Goal: Information Seeking & Learning: Learn about a topic

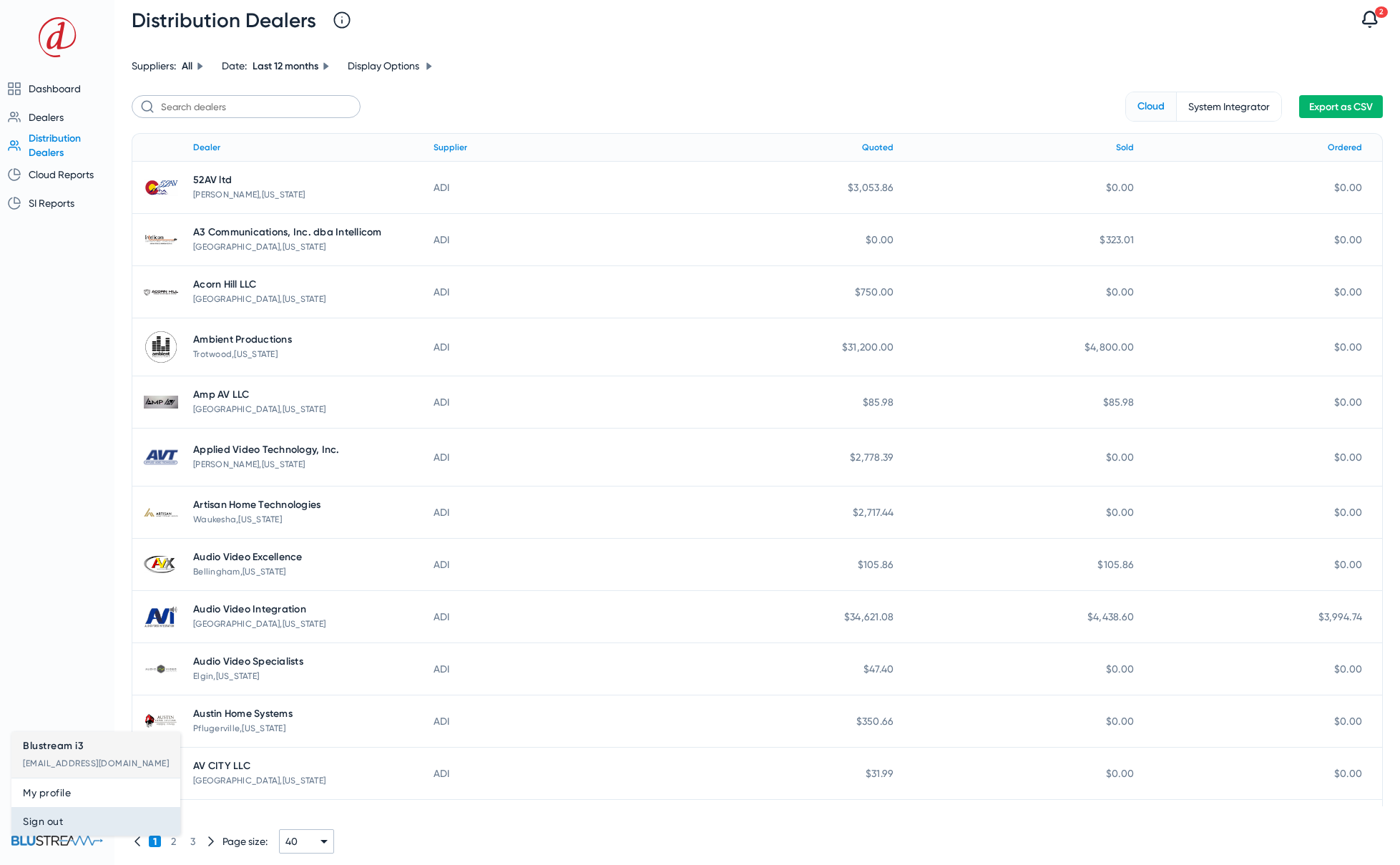
click at [62, 822] on span "Sign out" at bounding box center [96, 822] width 146 height 17
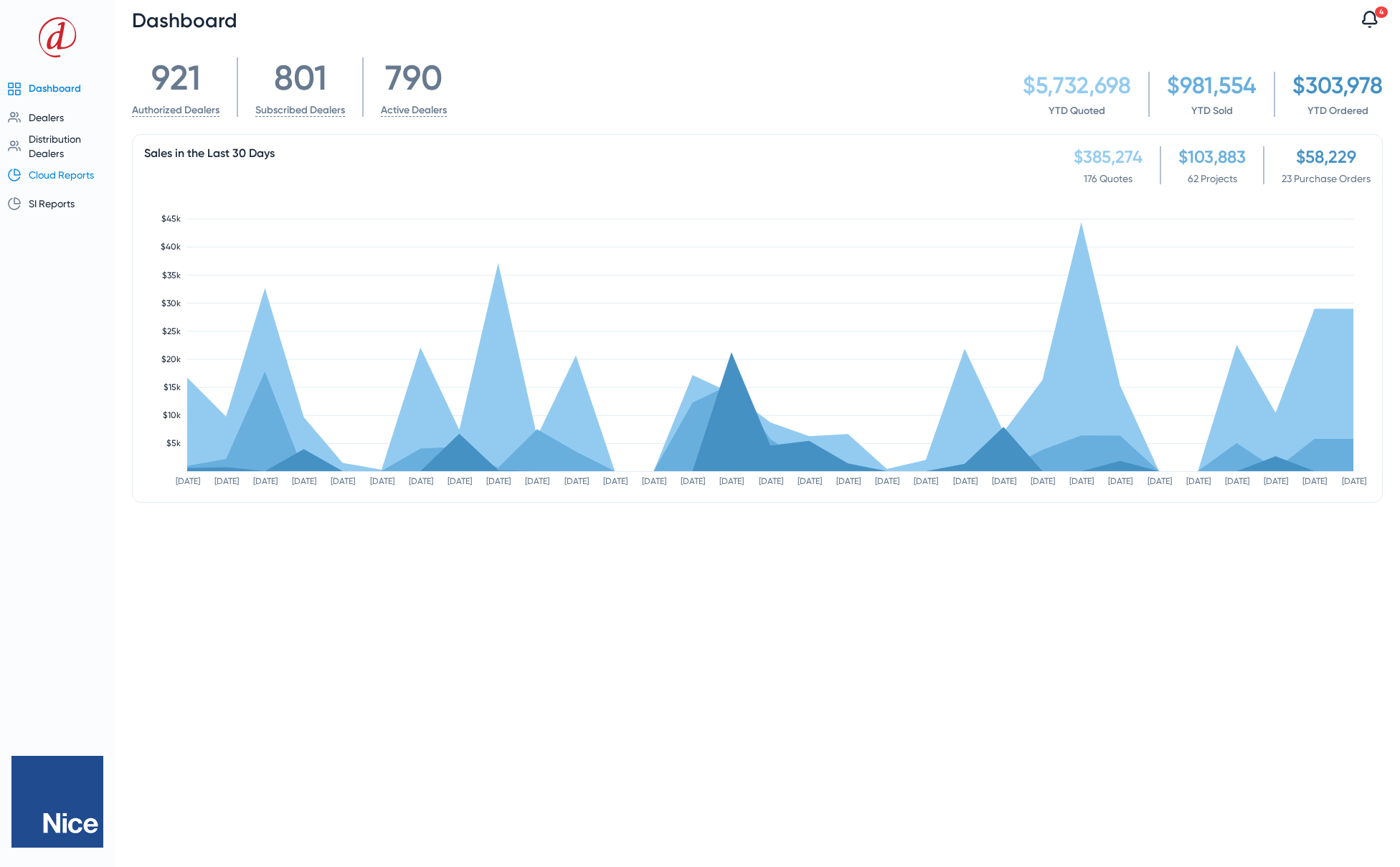
click at [51, 176] on span "Cloud Reports" at bounding box center [61, 175] width 65 height 11
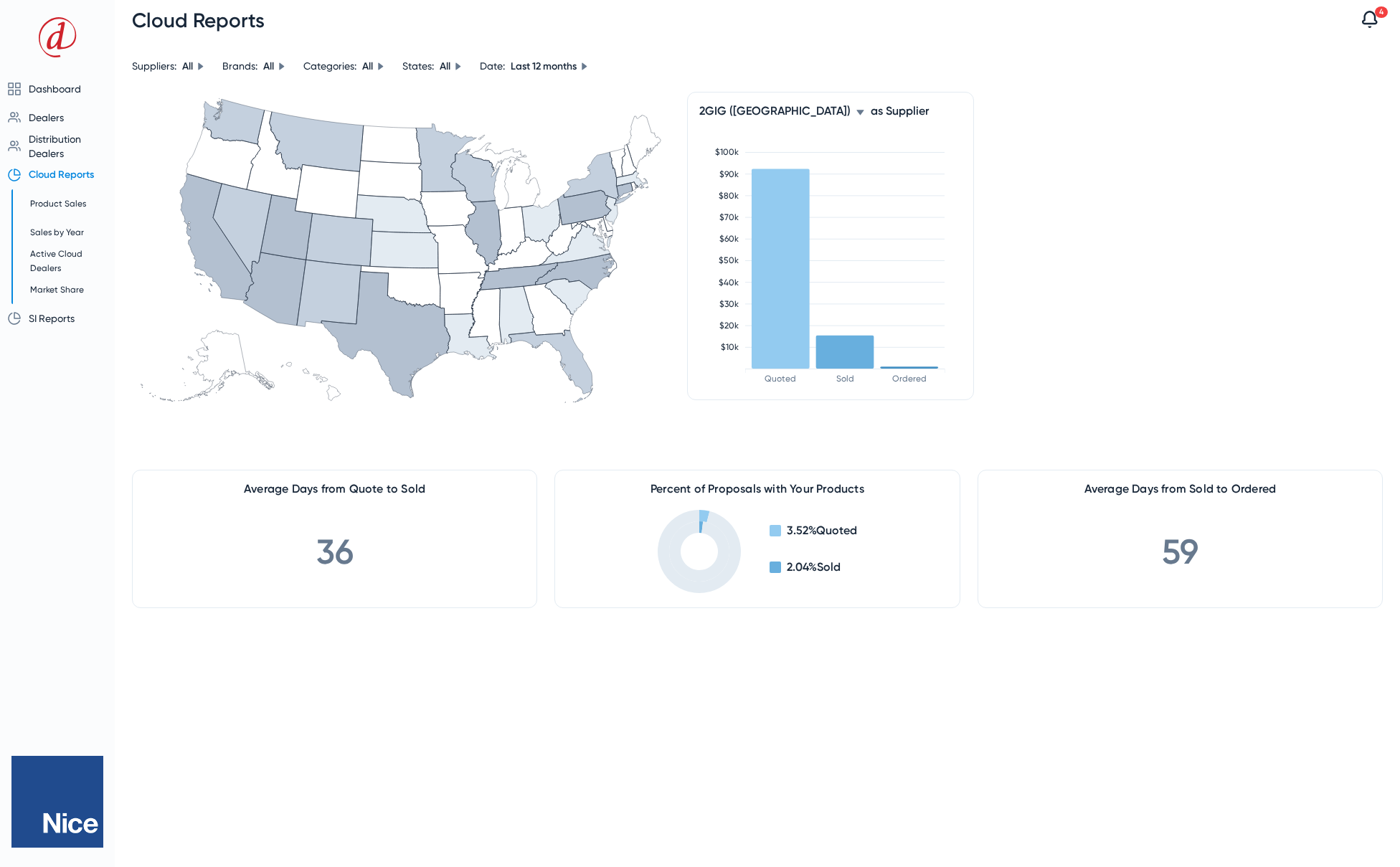
click at [856, 113] on icon at bounding box center [860, 112] width 7 height 5
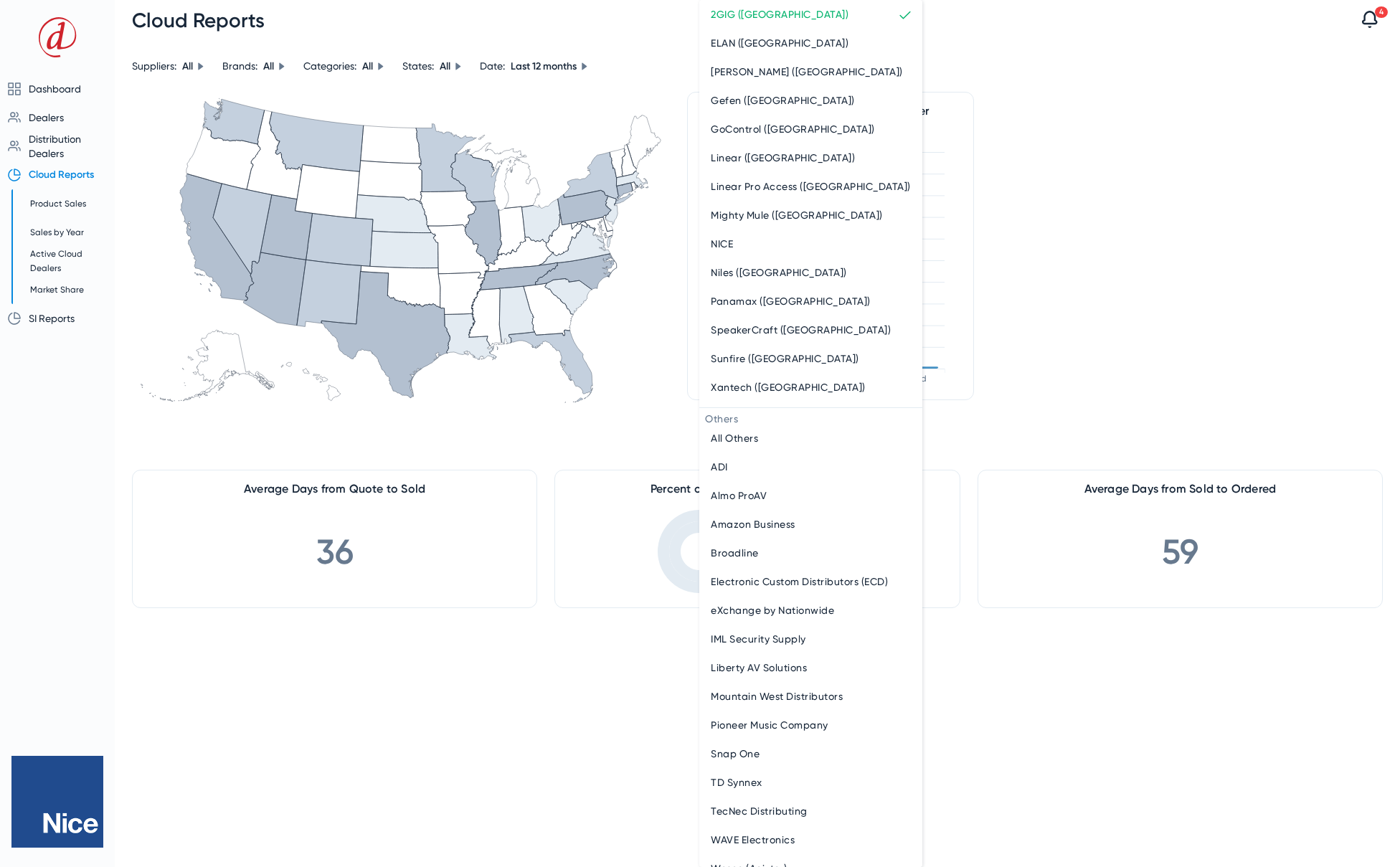
click at [648, 34] on div at bounding box center [700, 434] width 1400 height 867
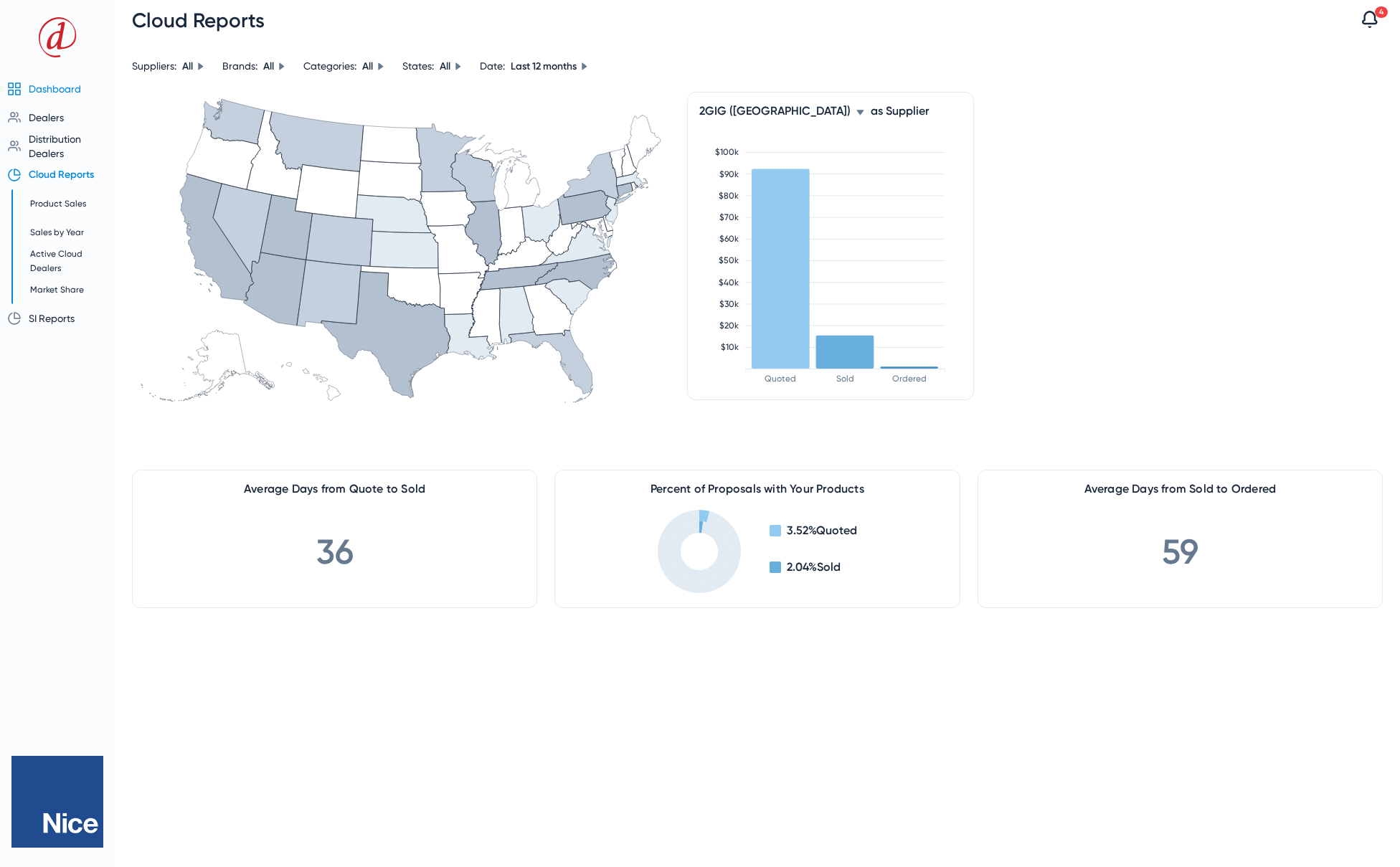
click at [48, 87] on span "Dashboard" at bounding box center [55, 89] width 52 height 11
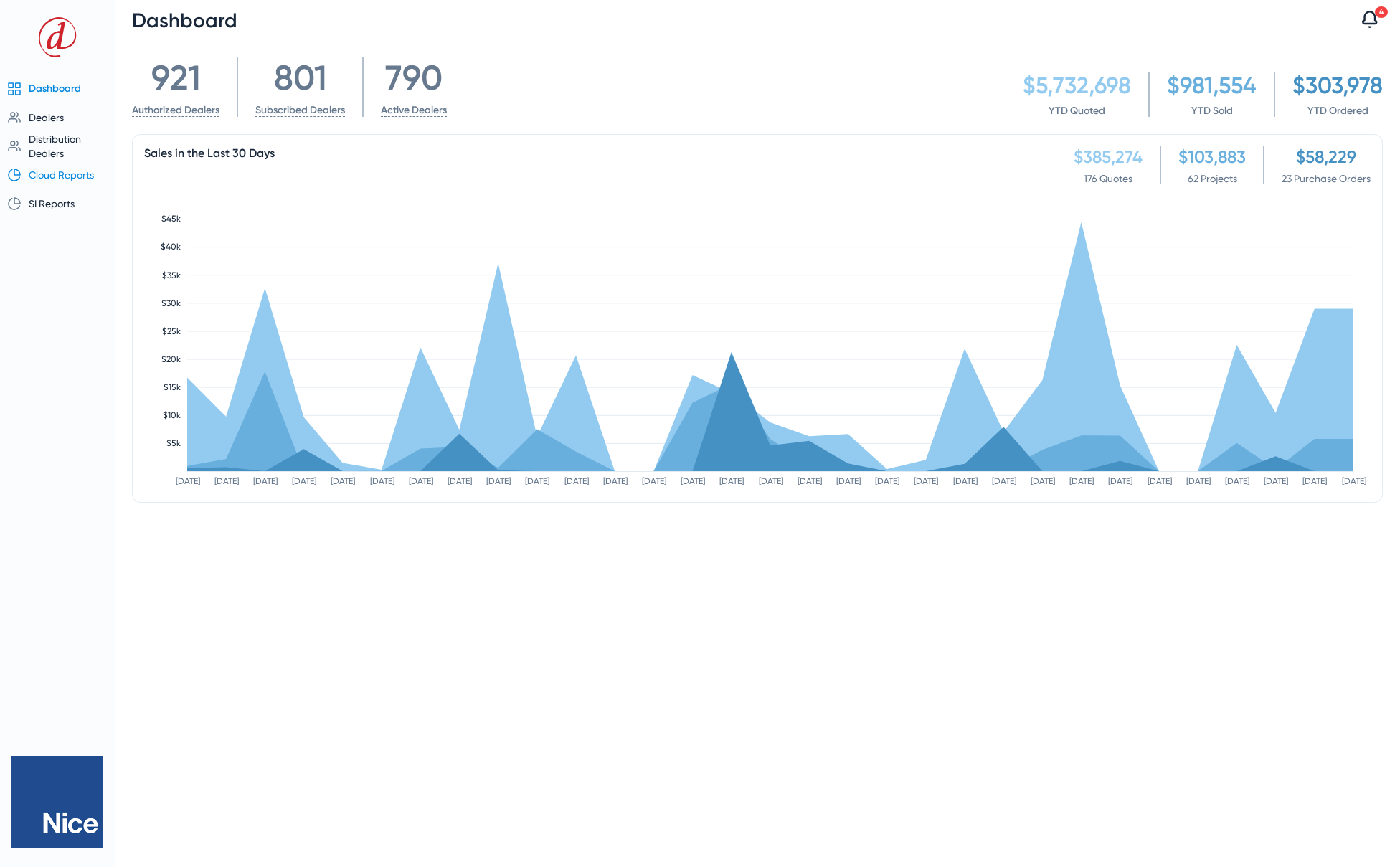
click at [52, 178] on span "Cloud Reports" at bounding box center [61, 175] width 65 height 11
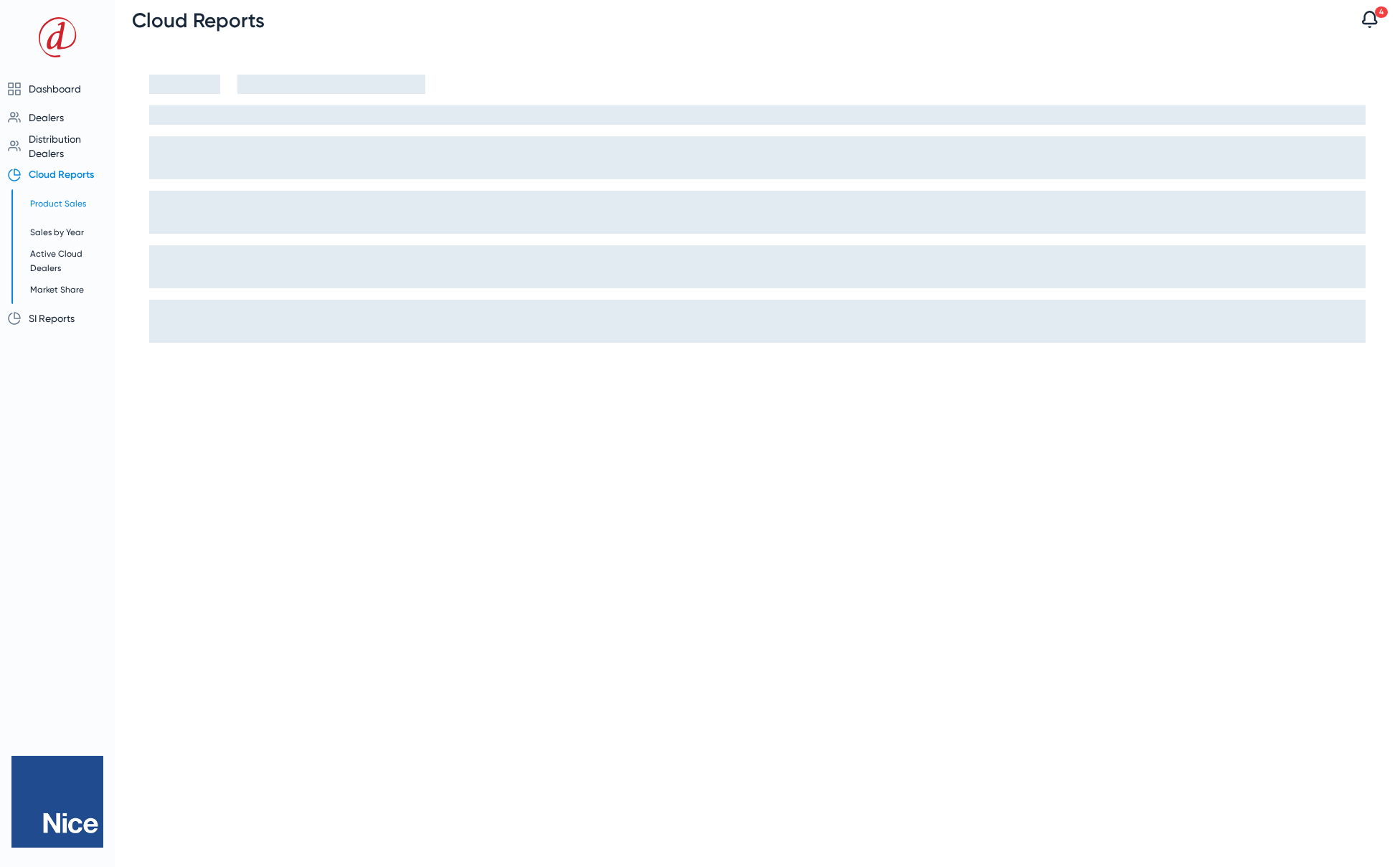
click at [59, 202] on span "Product Sales" at bounding box center [58, 204] width 56 height 10
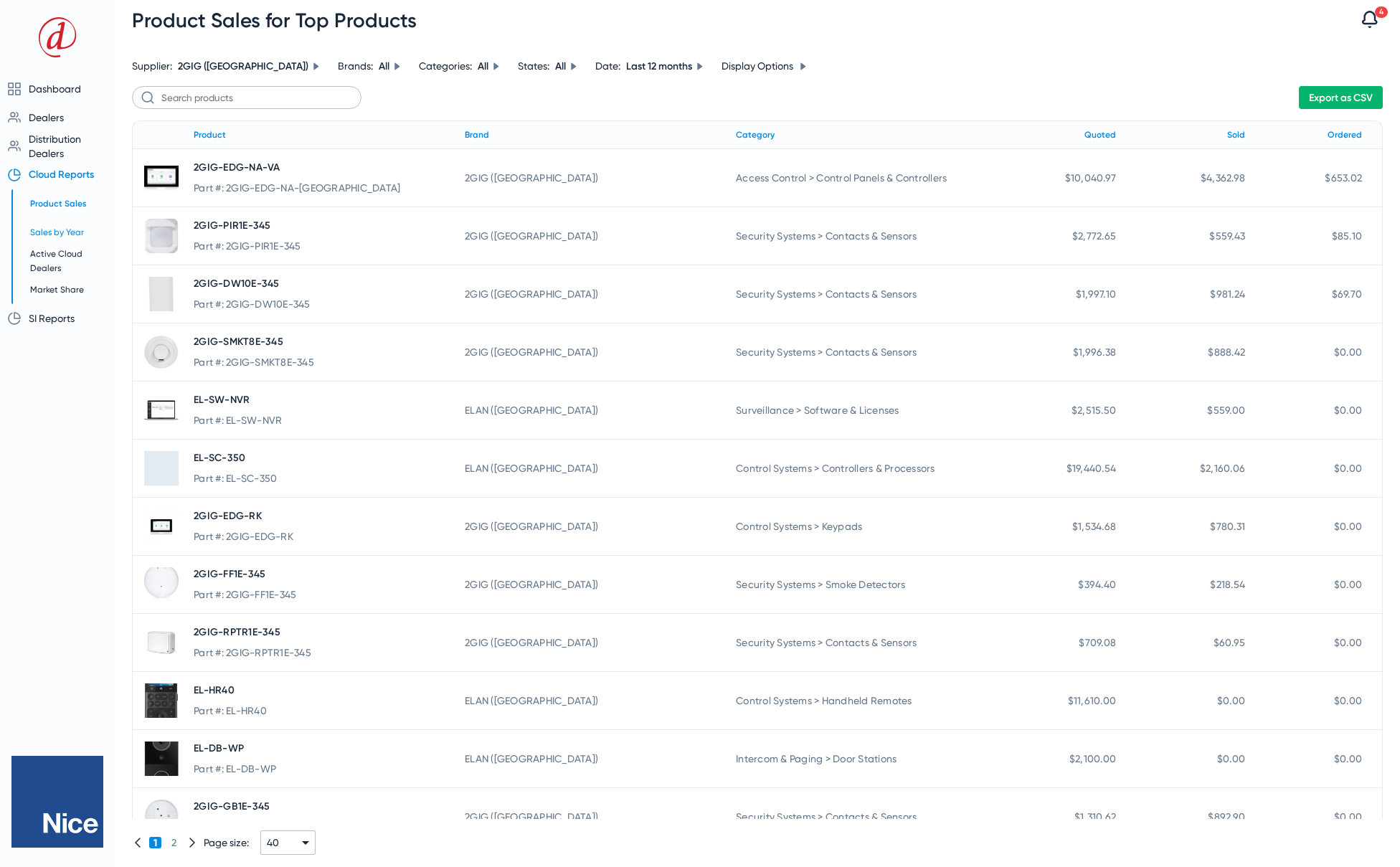
click at [57, 231] on span "Sales by Year" at bounding box center [57, 232] width 54 height 10
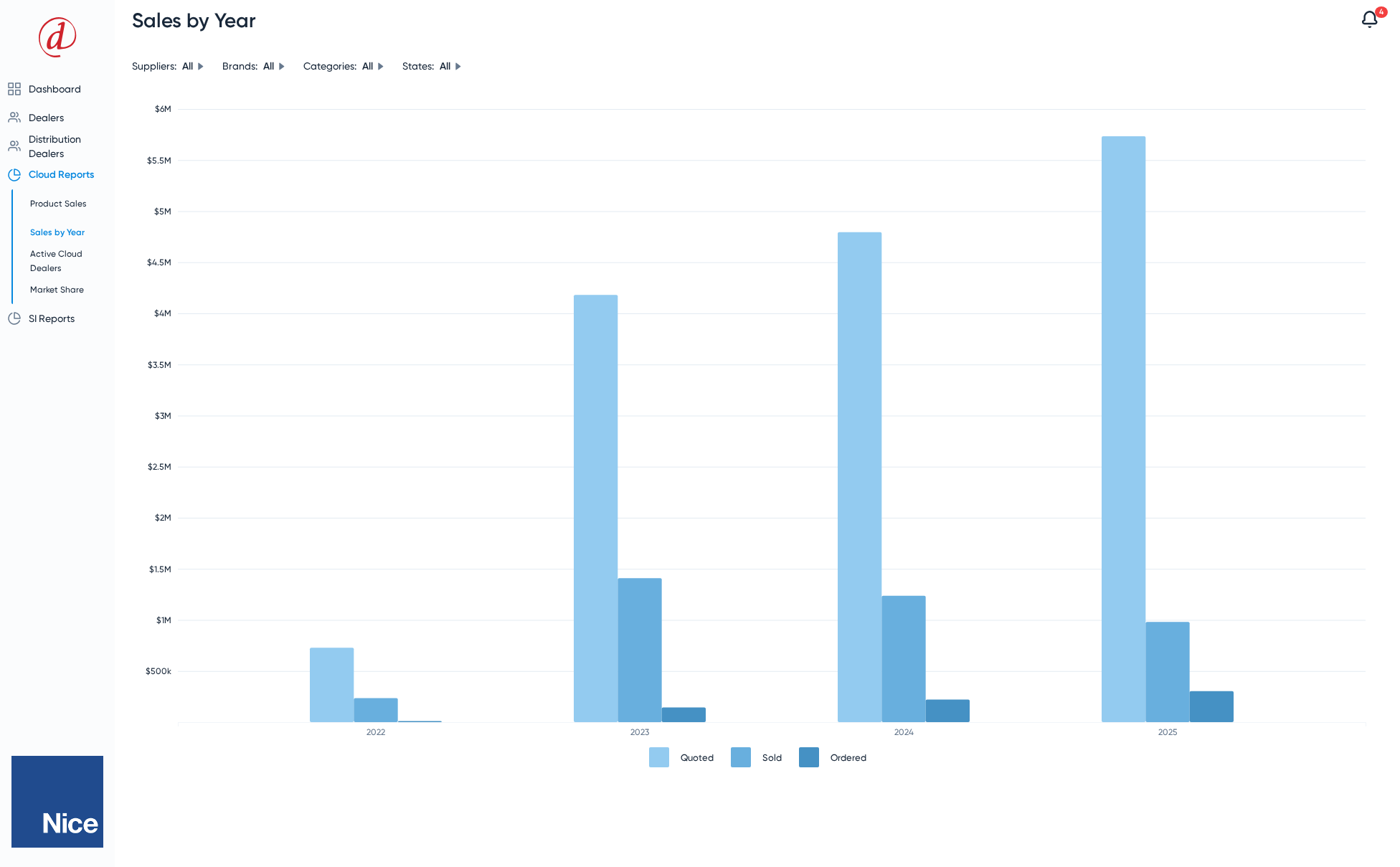
click at [66, 497] on div "Dashboard Dealers Overview Authorizations Dealers by State Distribution Dealers…" at bounding box center [57, 434] width 115 height 867
click at [49, 177] on span "Cloud Reports" at bounding box center [61, 174] width 65 height 12
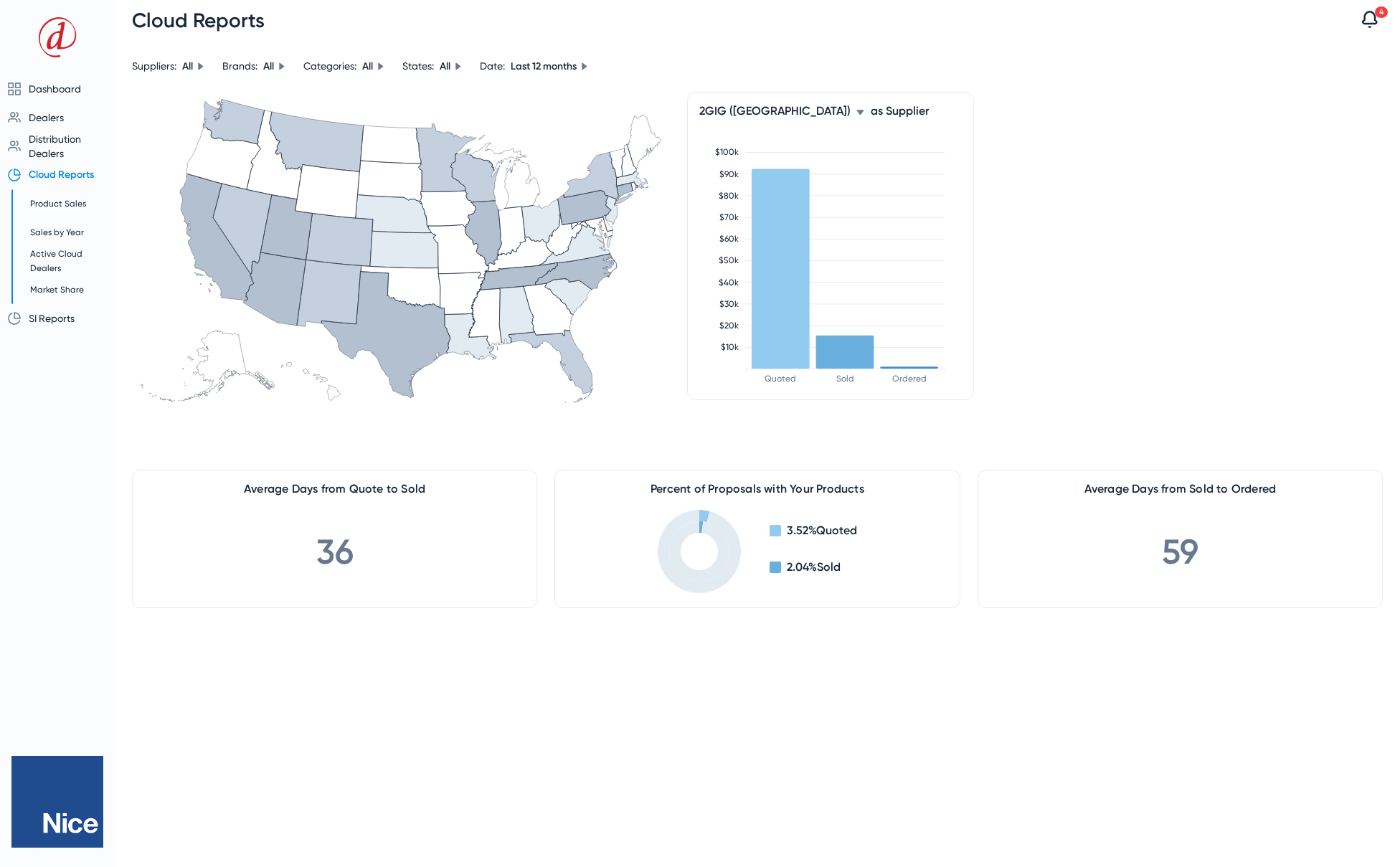
click at [763, 110] on div "2GIG (Nice)" at bounding box center [782, 110] width 166 height 13
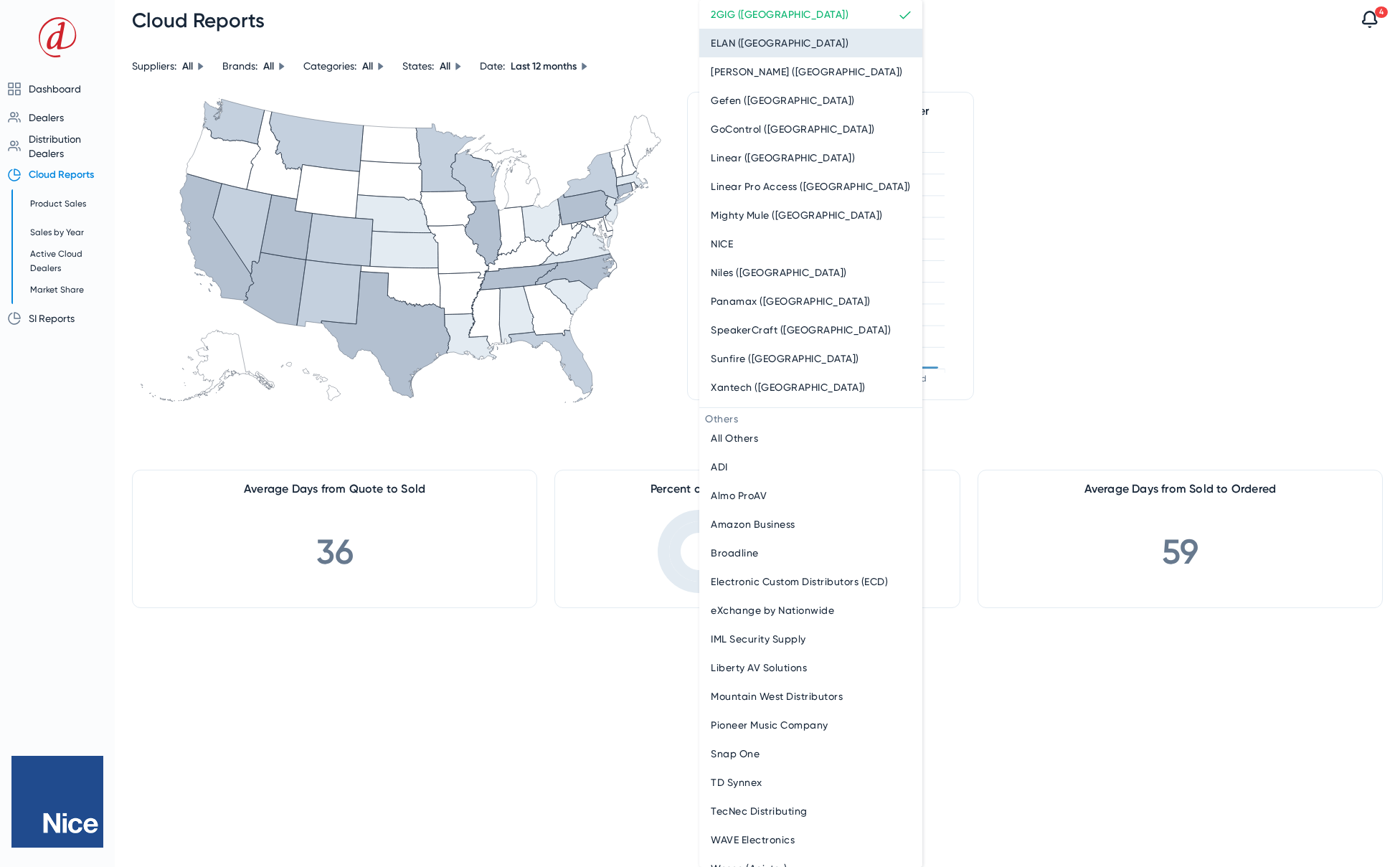
click at [733, 50] on span "ELAN (Nice)" at bounding box center [780, 43] width 138 height 17
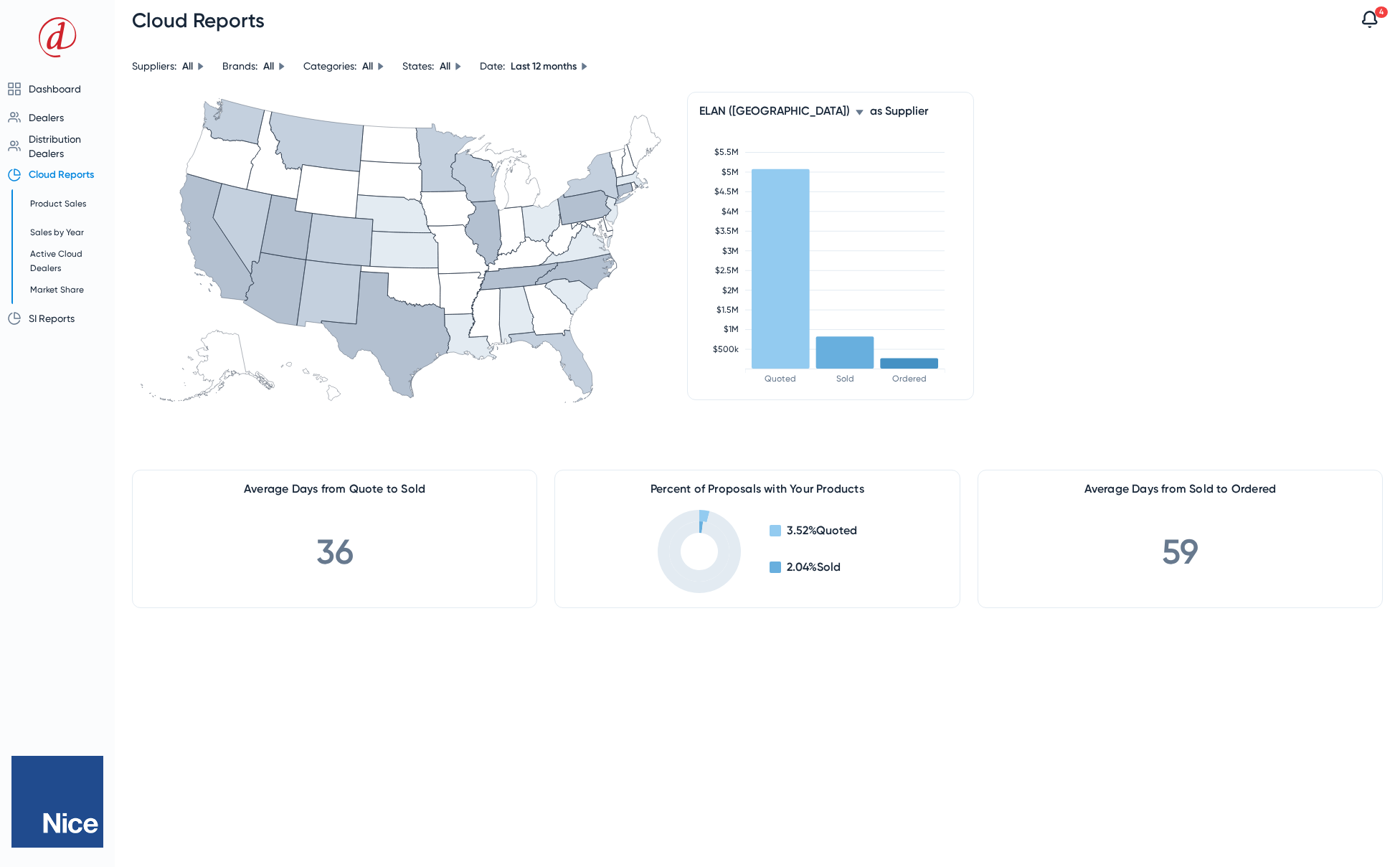
click at [855, 114] on icon at bounding box center [859, 113] width 9 height 9
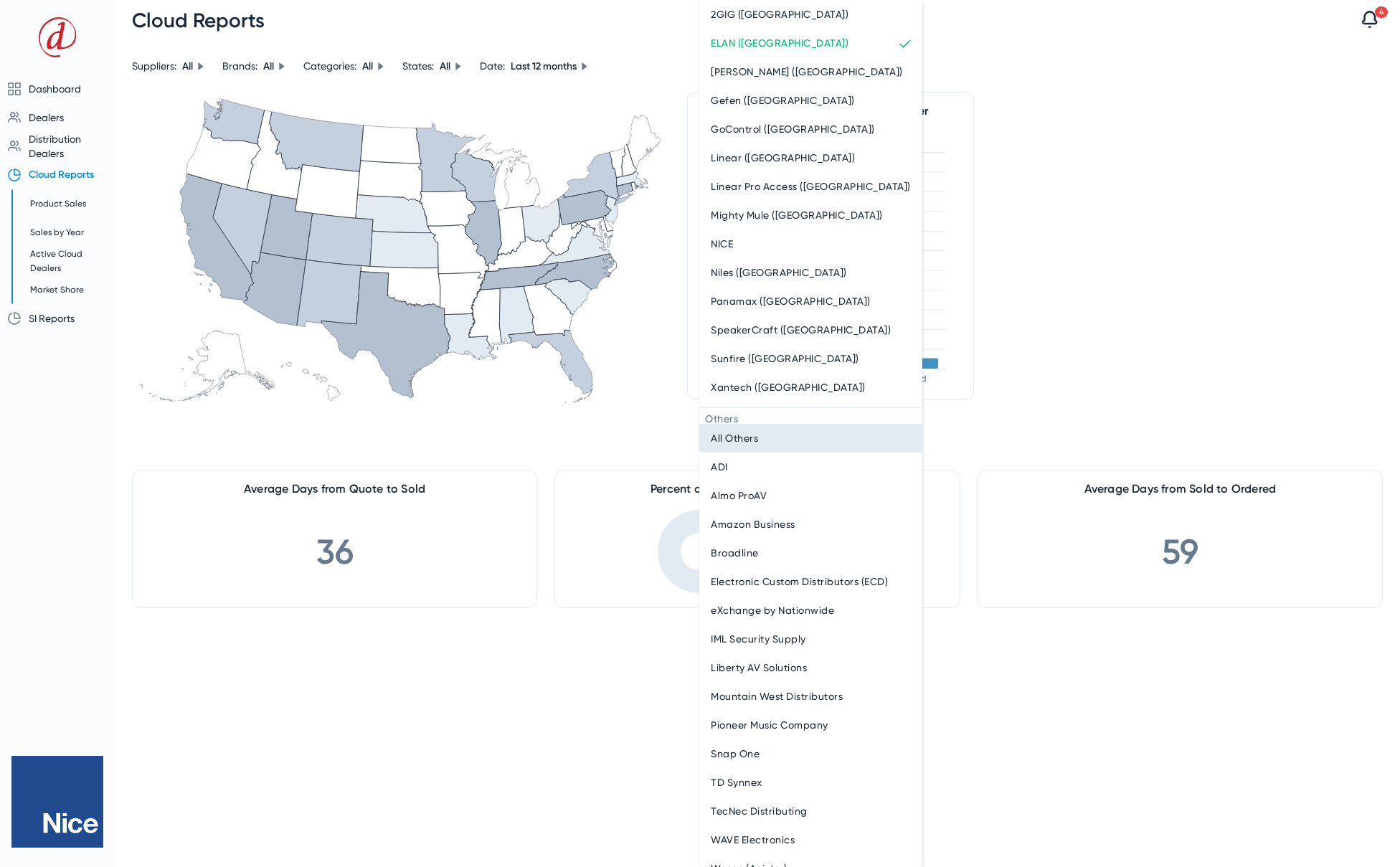
click at [747, 441] on span "All Others" at bounding box center [734, 438] width 48 height 17
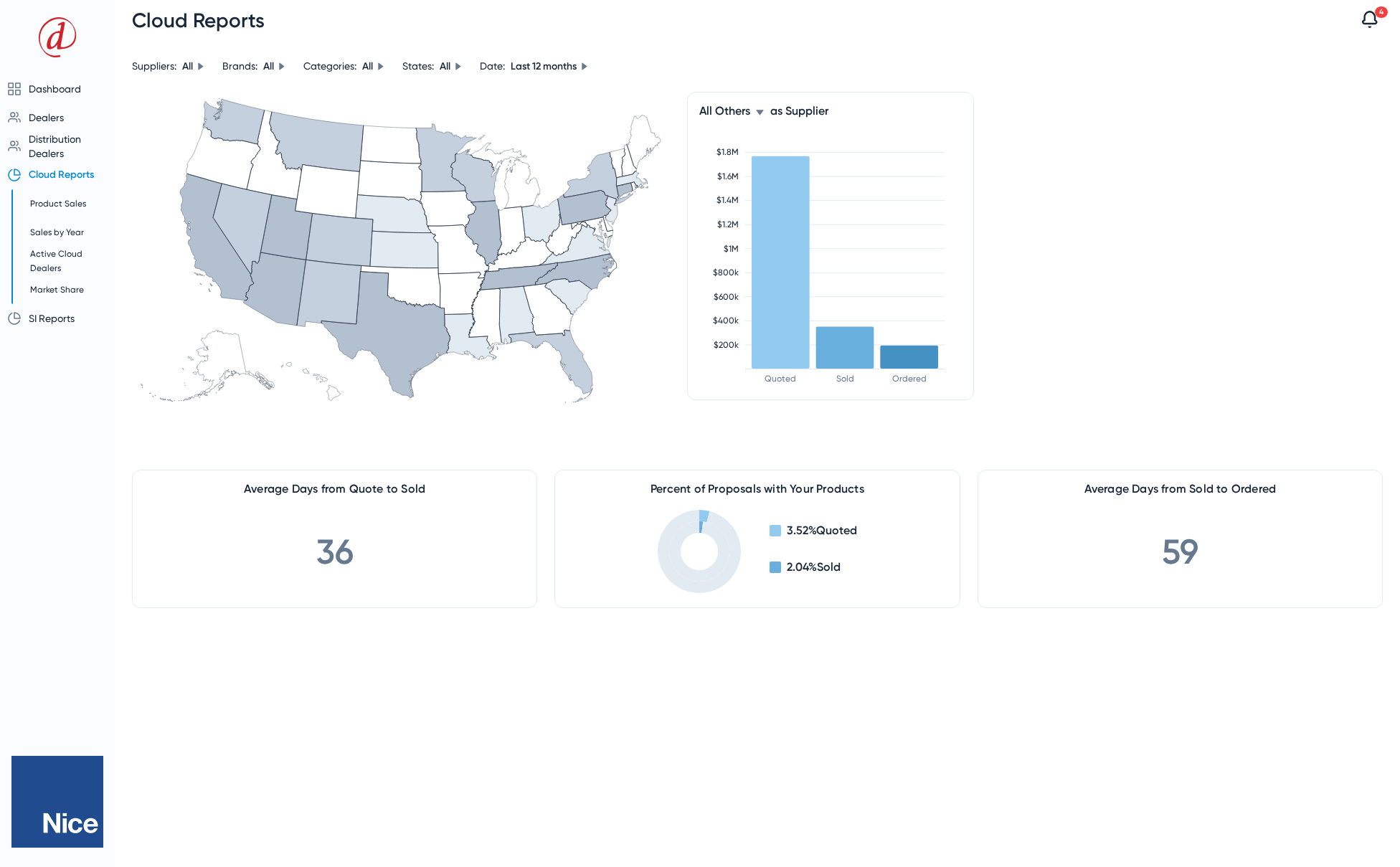
click at [759, 115] on icon at bounding box center [759, 113] width 9 height 9
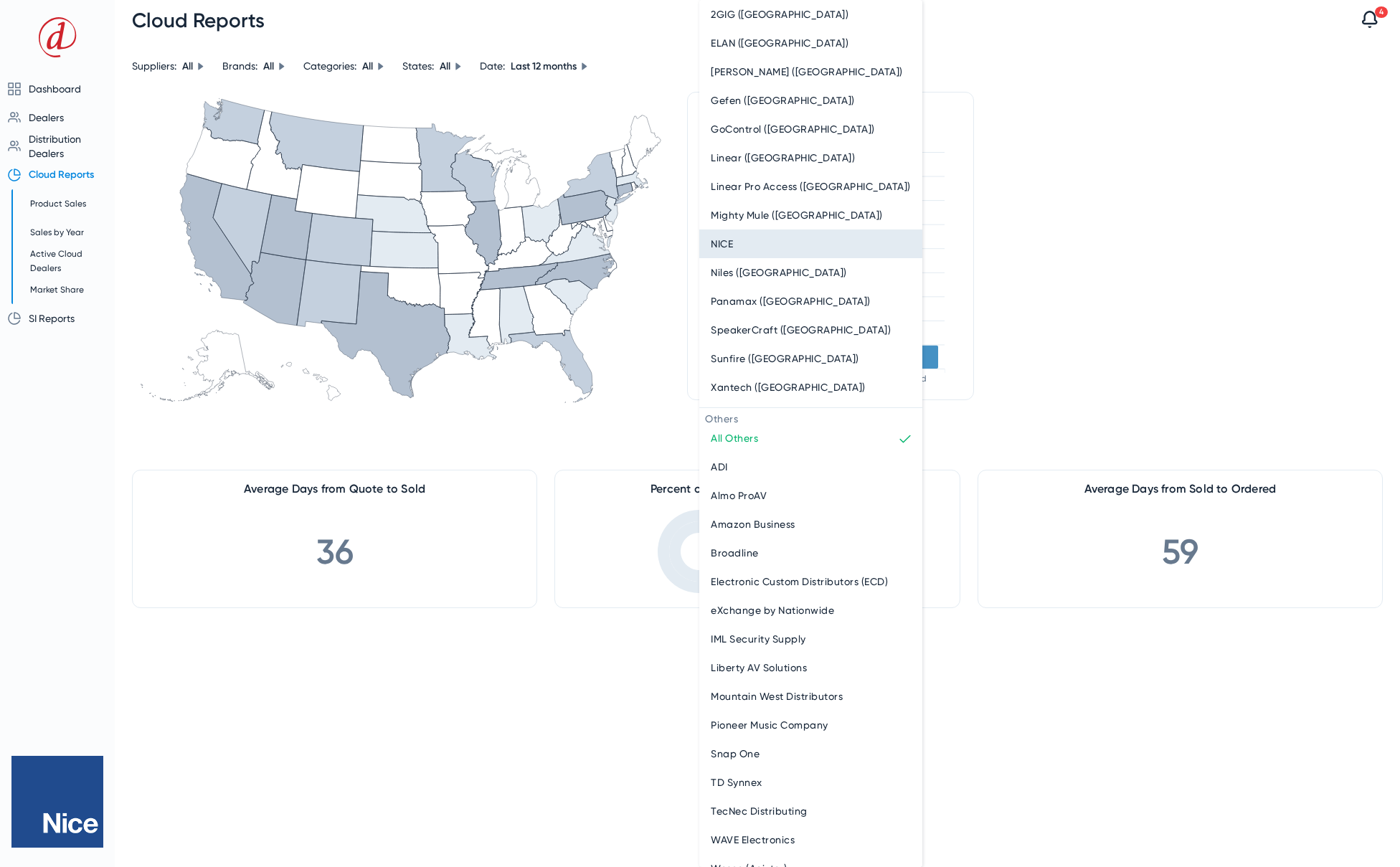
click at [741, 235] on div "NICE" at bounding box center [811, 244] width 200 height 17
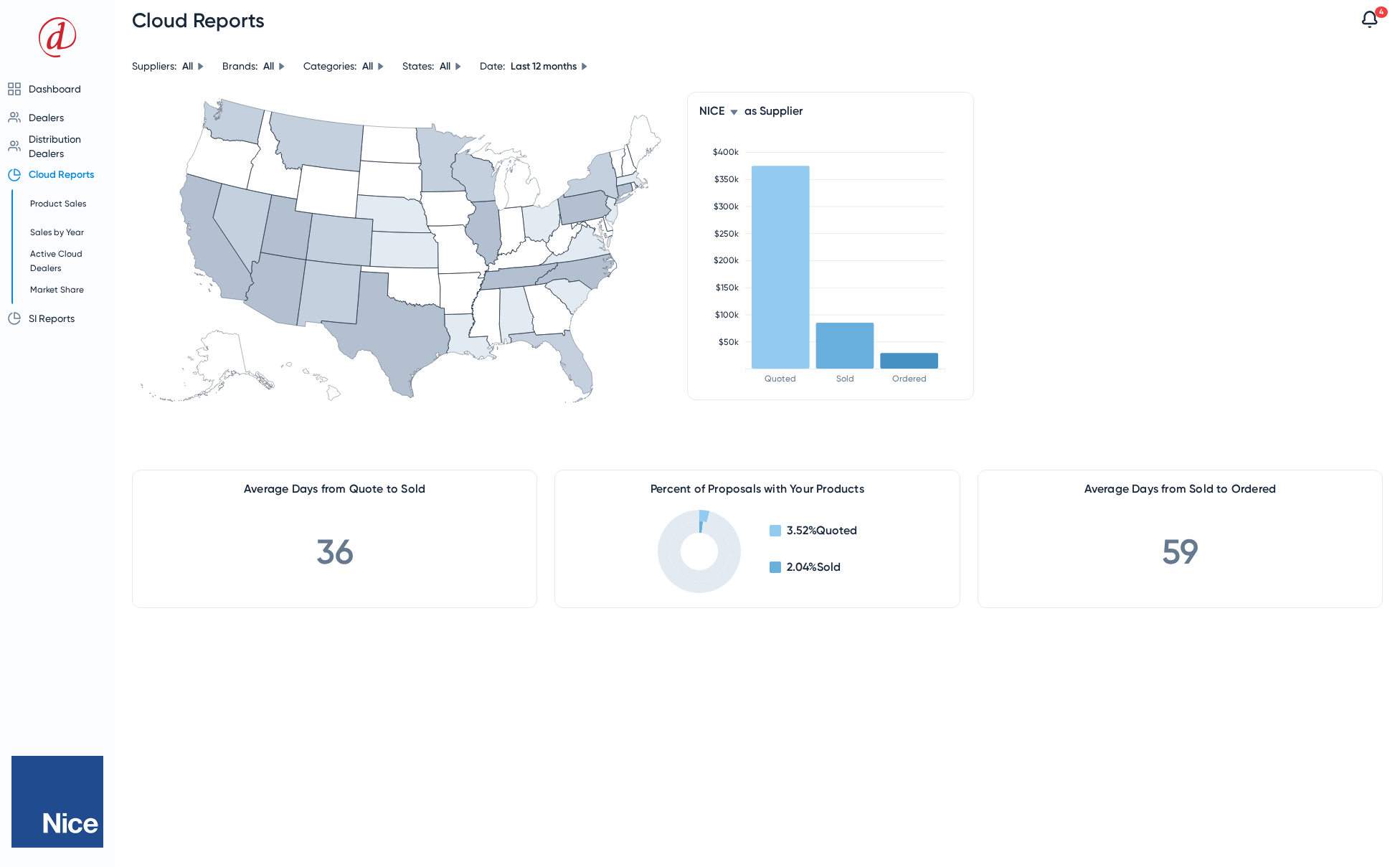
click at [733, 109] on icon at bounding box center [733, 112] width 7 height 5
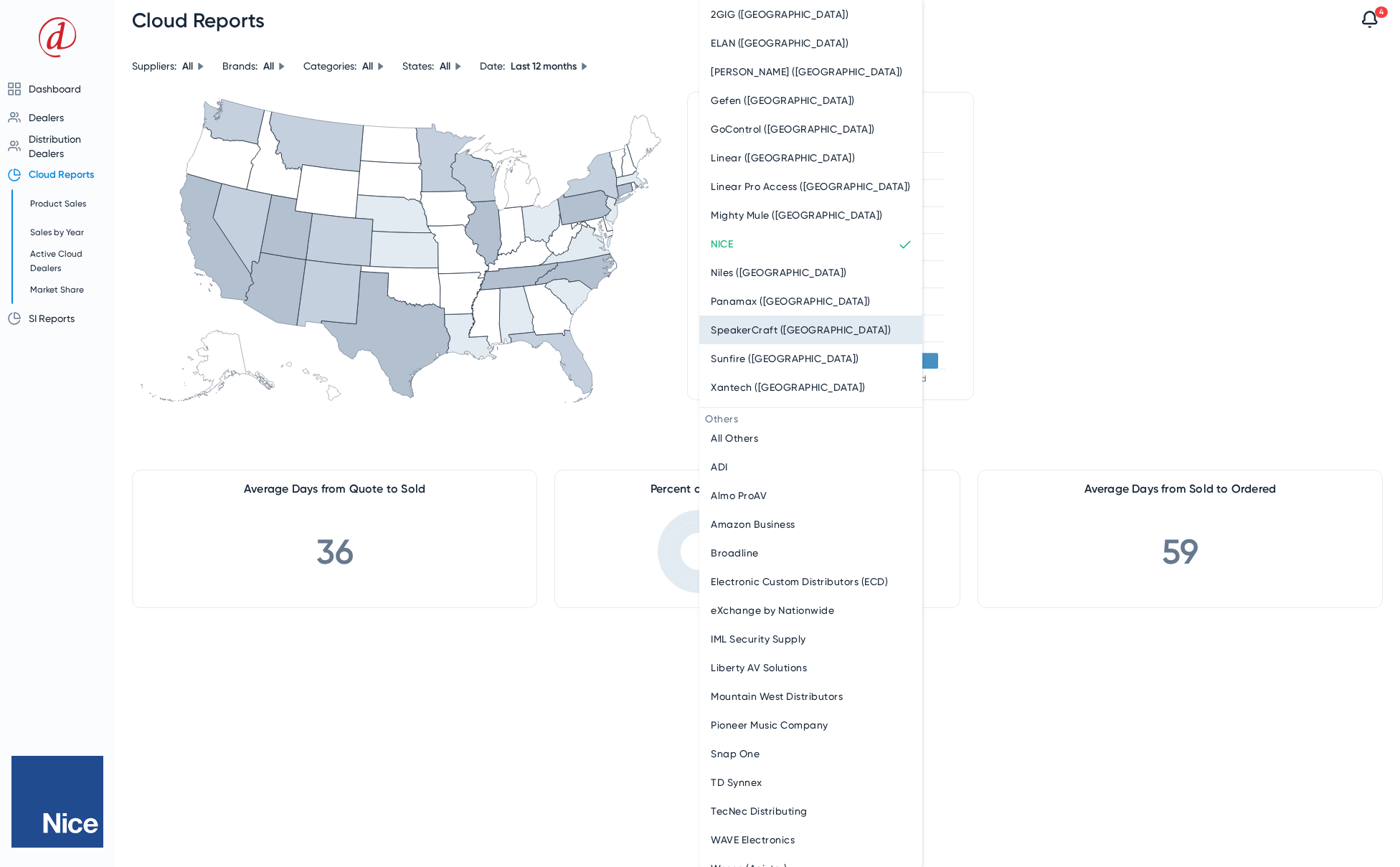
click at [718, 337] on span "SpeakerCraft (Nice)" at bounding box center [800, 330] width 180 height 17
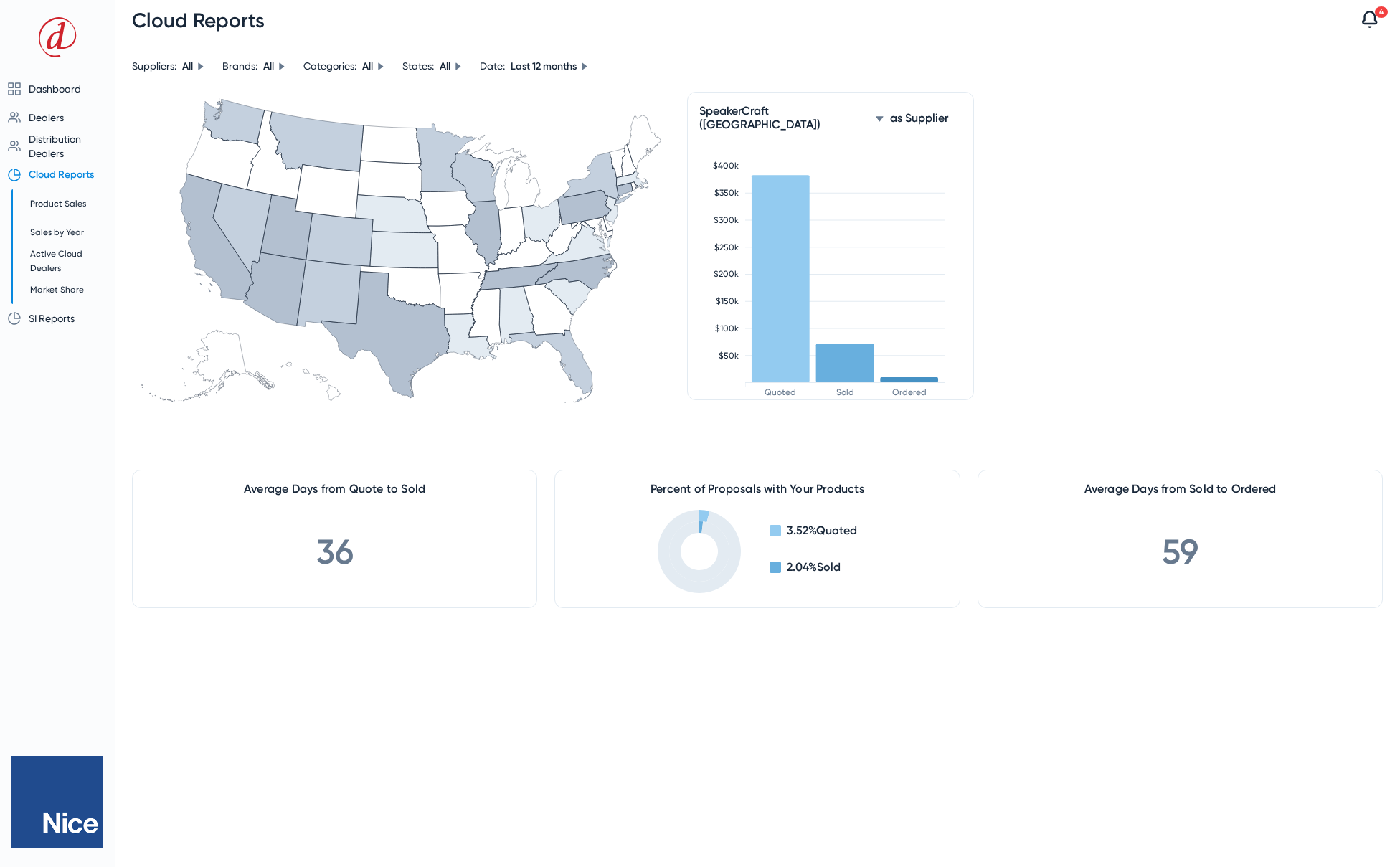
click at [875, 115] on icon at bounding box center [879, 119] width 9 height 9
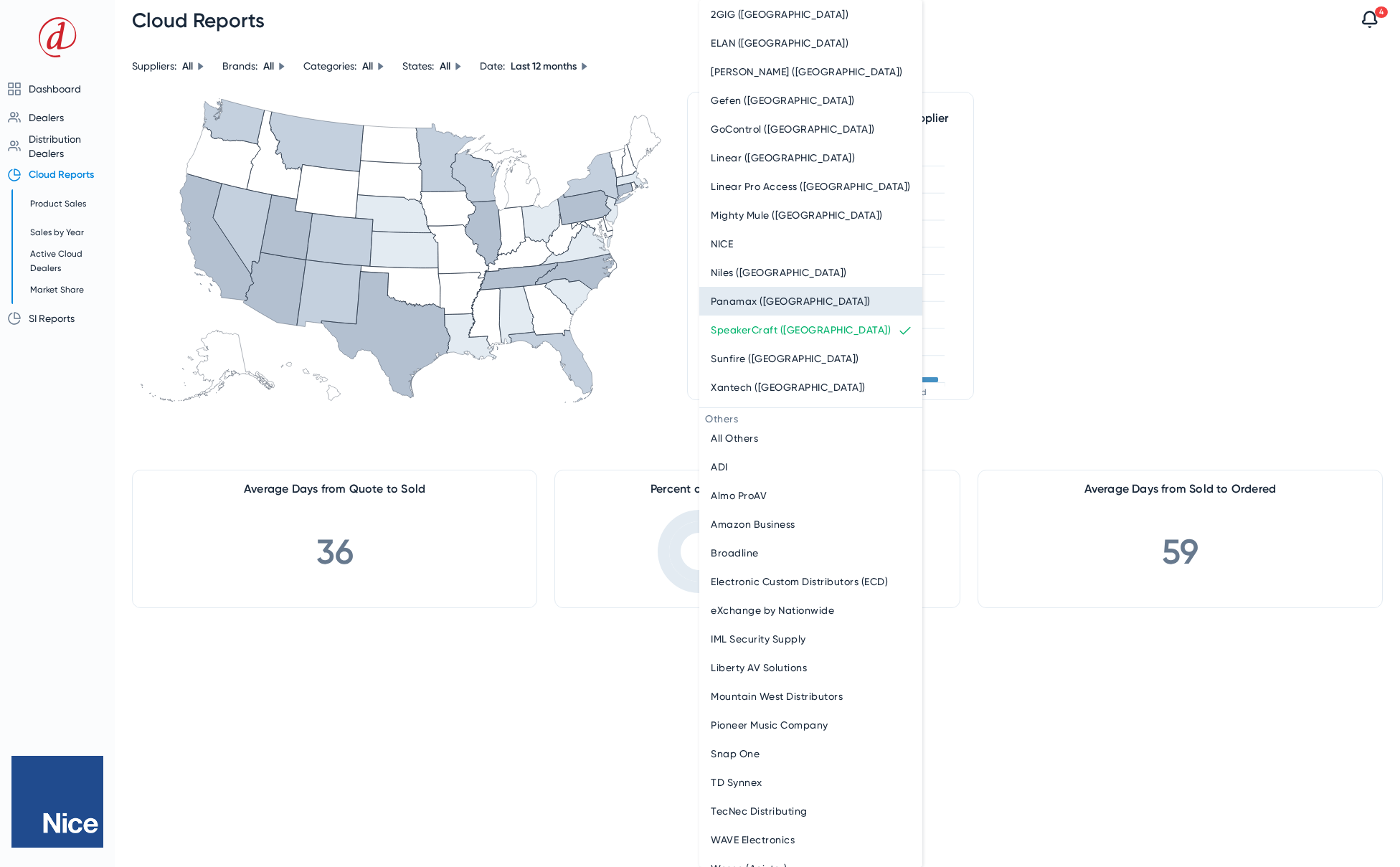
click at [724, 292] on span "Panamax (Nice)" at bounding box center [791, 301] width 160 height 17
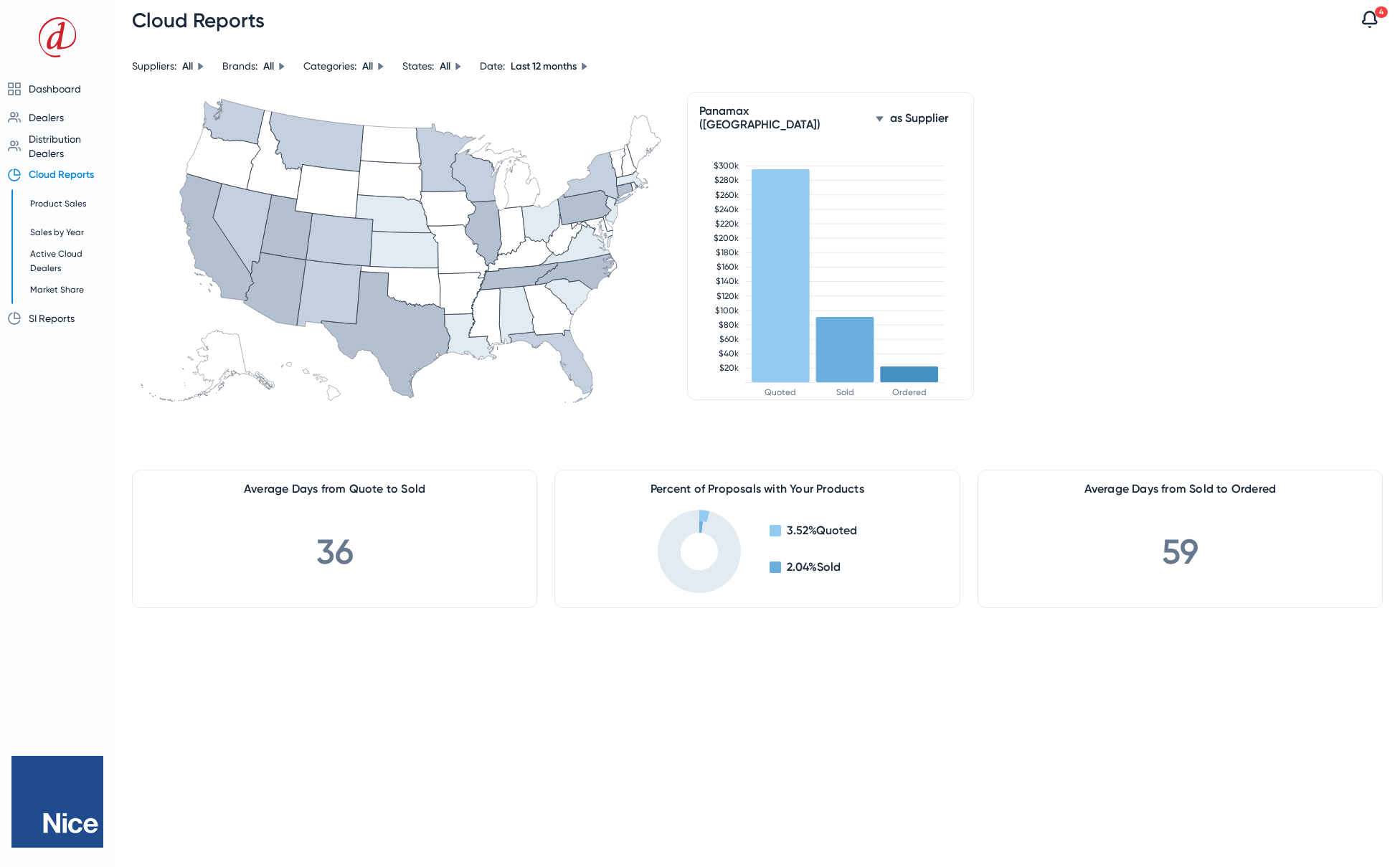
click at [875, 115] on icon at bounding box center [879, 119] width 9 height 9
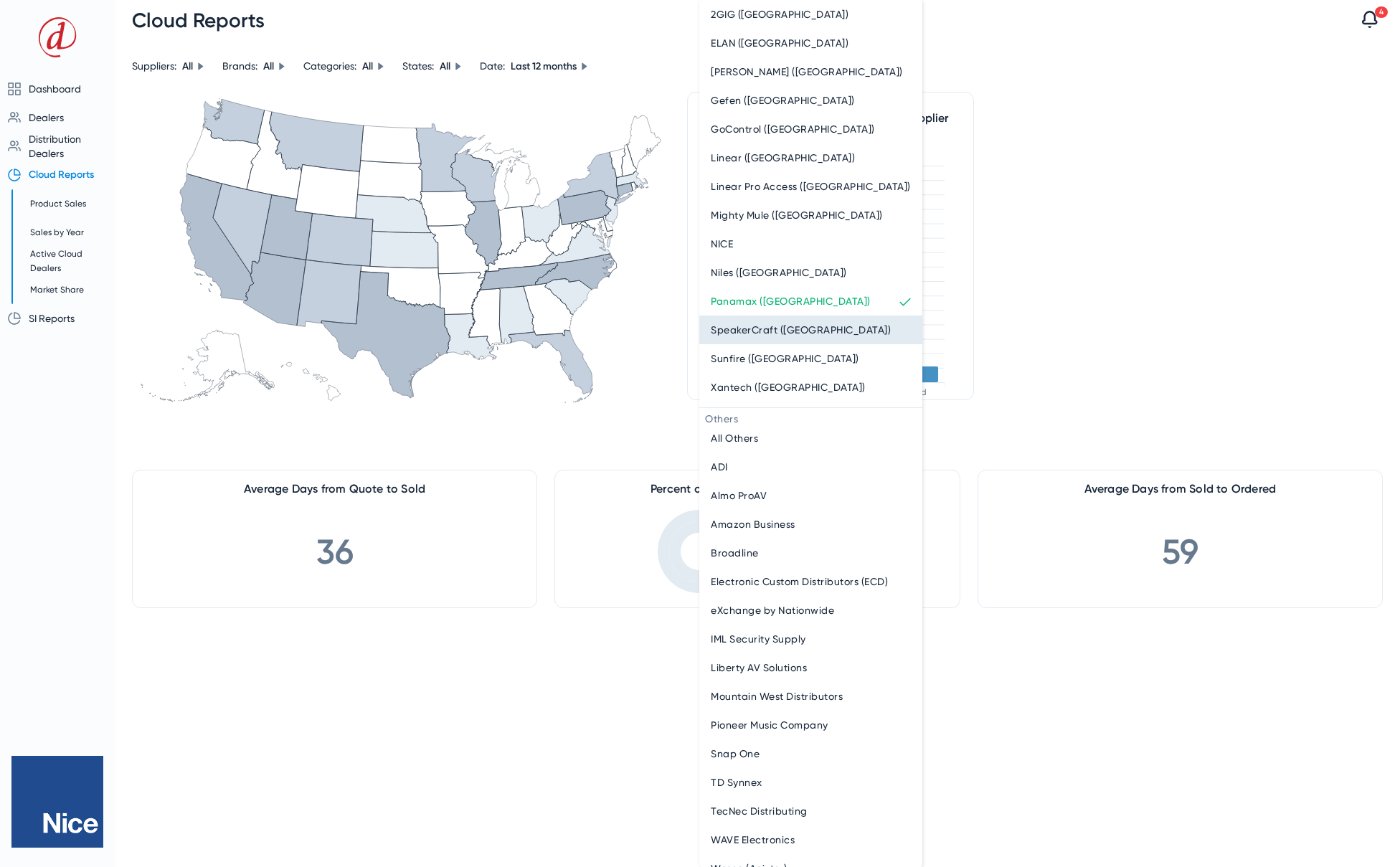
click at [752, 323] on span "SpeakerCraft (Nice)" at bounding box center [800, 330] width 180 height 17
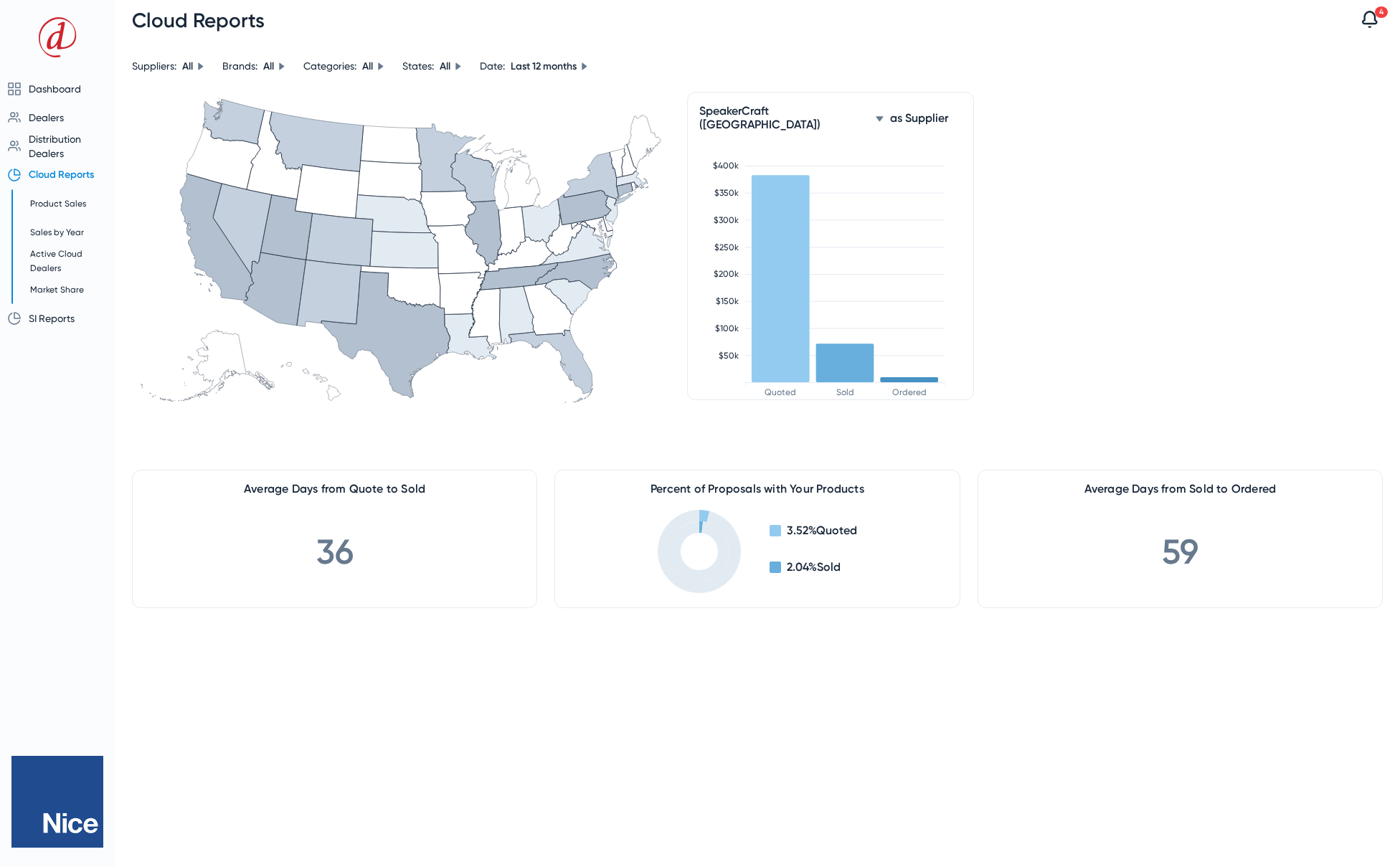
click at [806, 110] on div "SpeakerCraft (Nice)" at bounding box center [792, 117] width 185 height 27
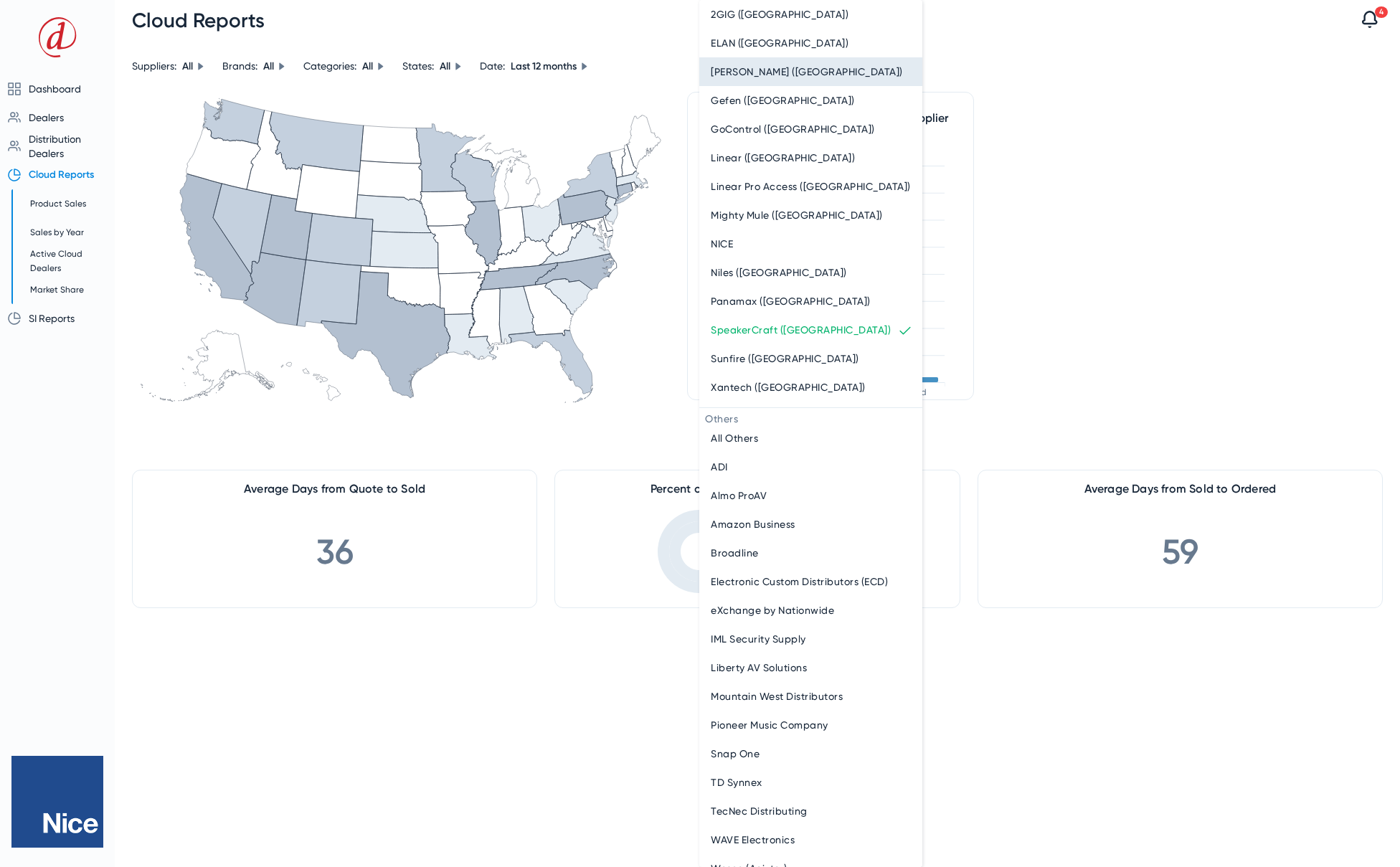
click at [739, 73] on span "Furman (Nice)" at bounding box center [807, 72] width 193 height 17
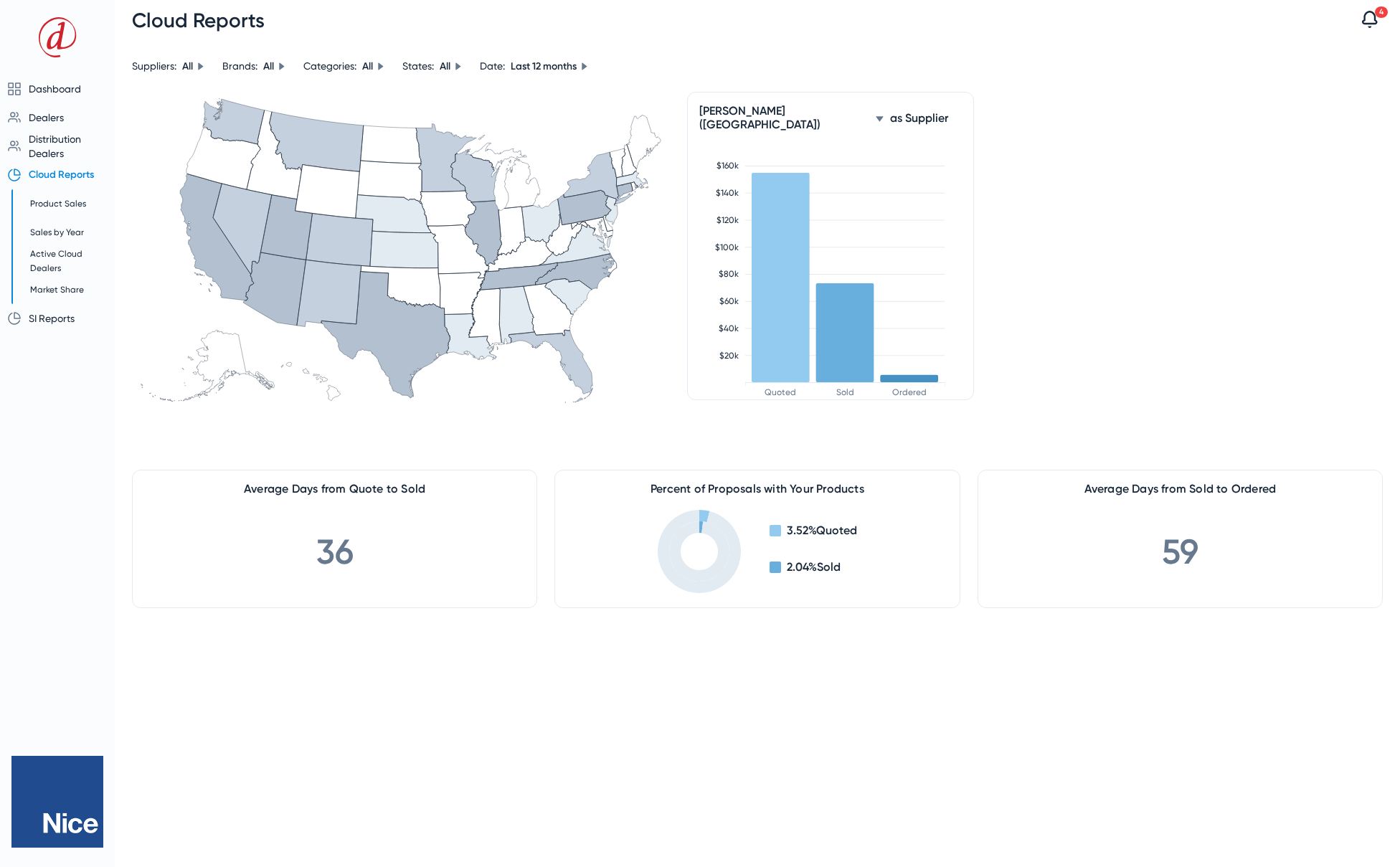
click at [875, 116] on icon at bounding box center [879, 119] width 7 height 5
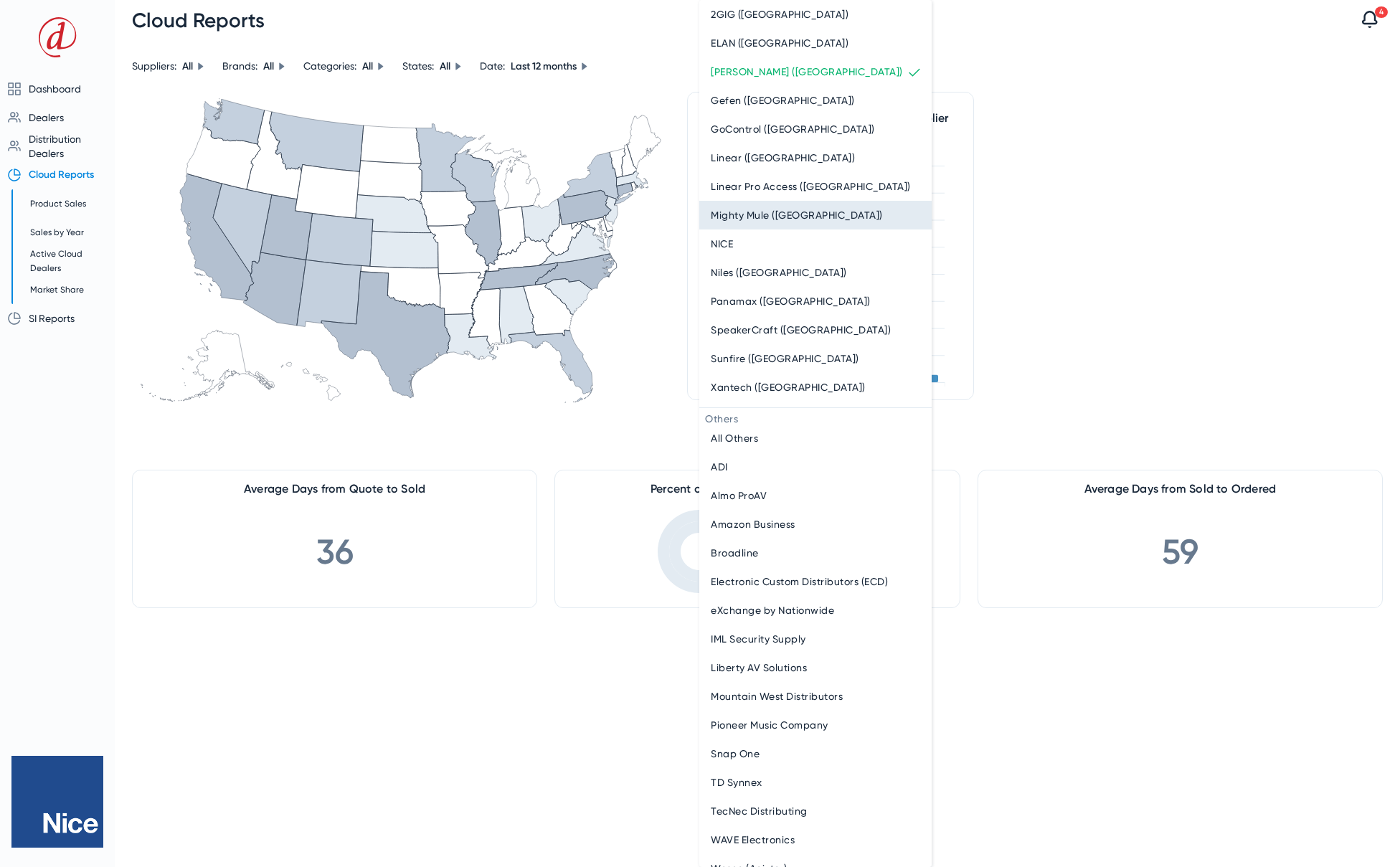
click at [749, 218] on span "Mighty Mule (Nice)" at bounding box center [796, 216] width 172 height 17
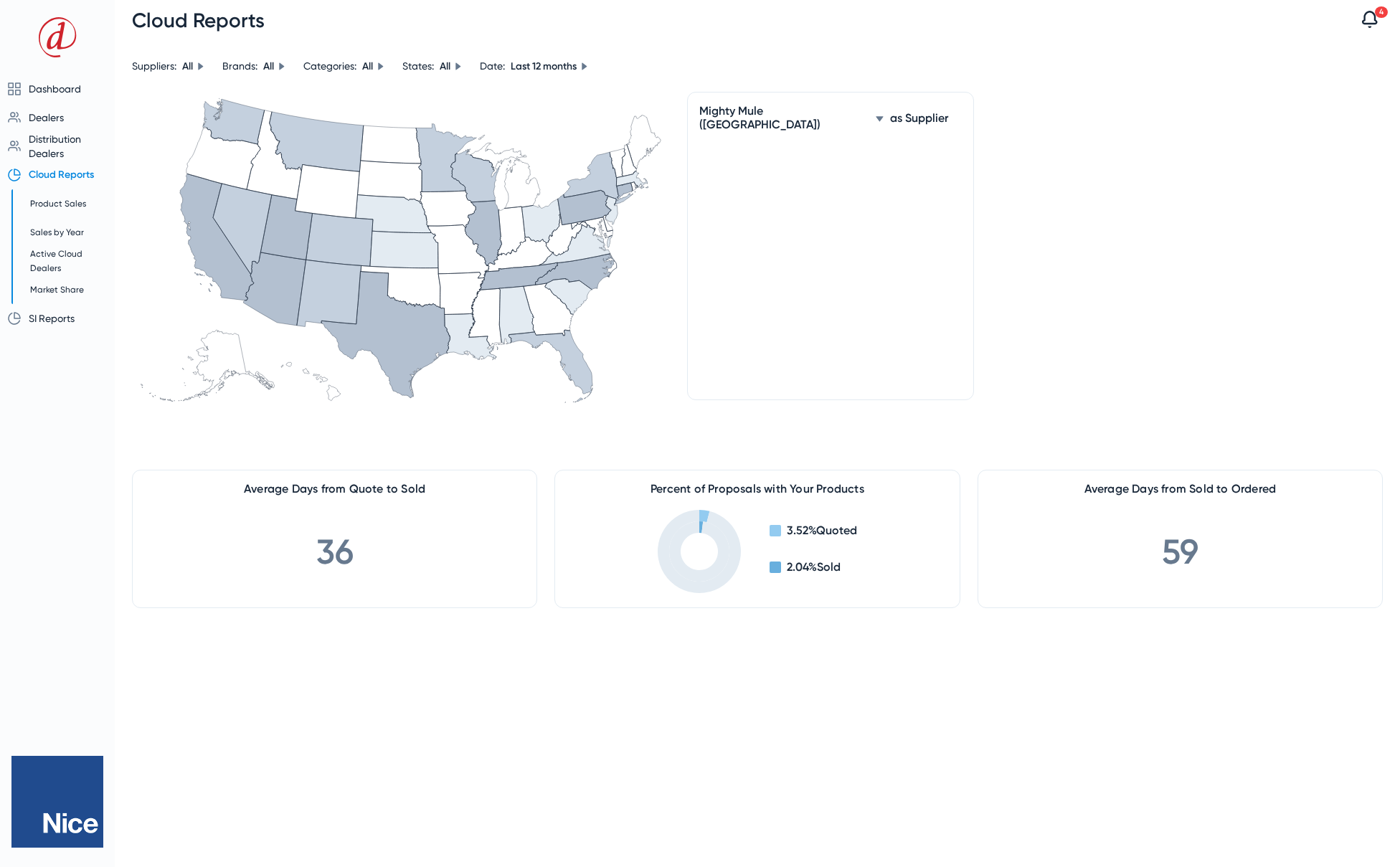
click at [875, 116] on icon at bounding box center [879, 119] width 7 height 5
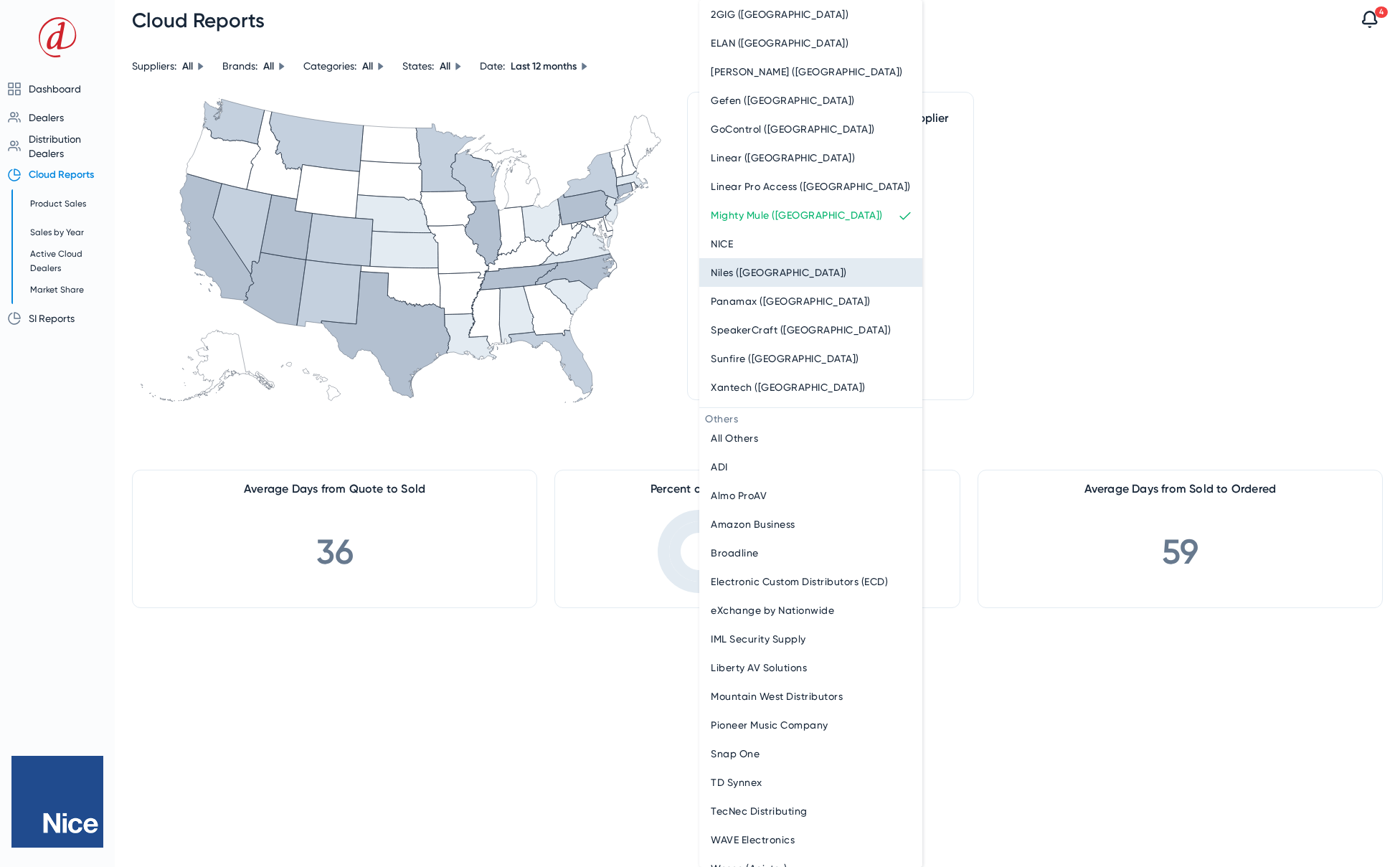
click at [725, 274] on span "Niles (Nice)" at bounding box center [779, 273] width 136 height 17
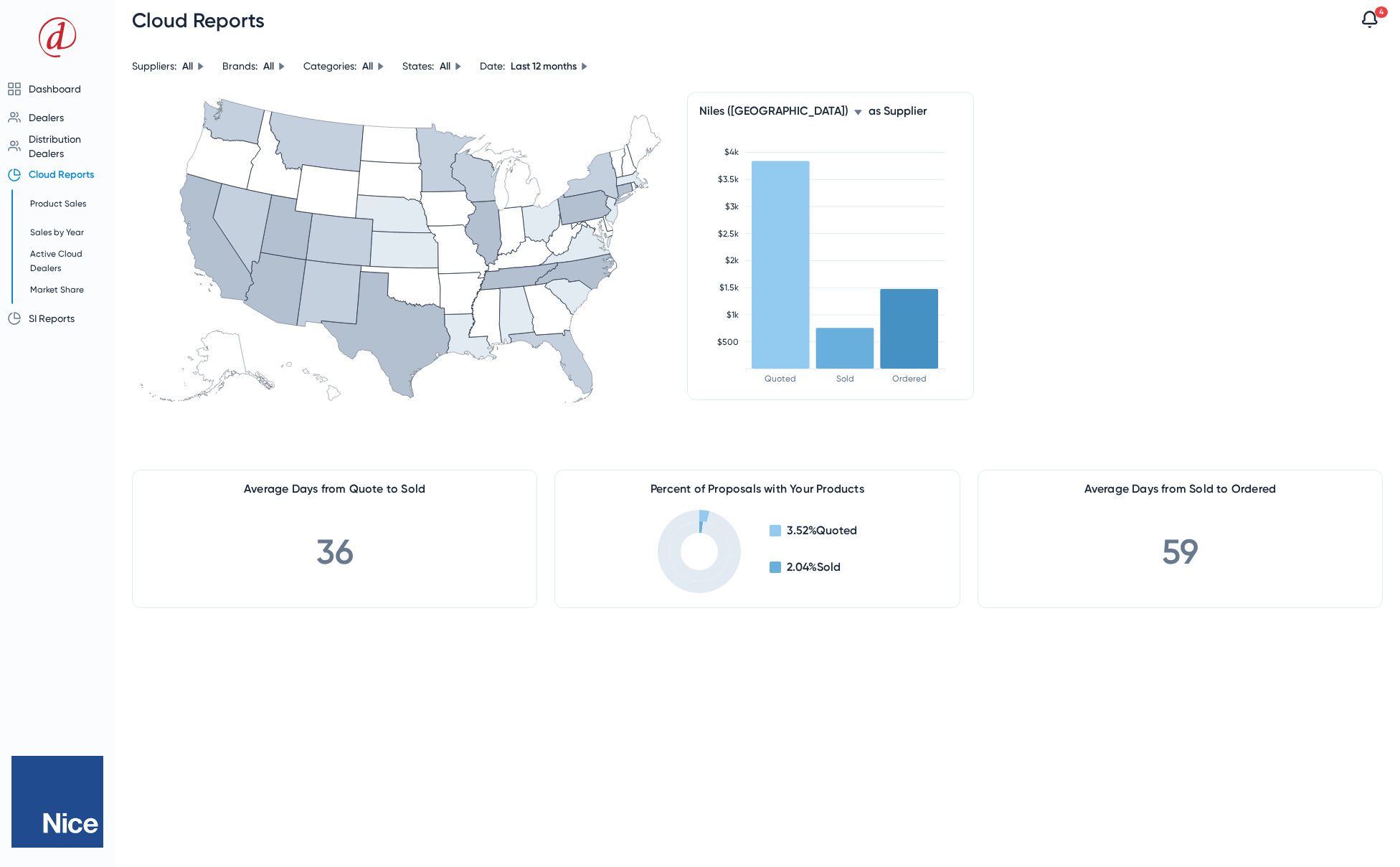
click at [853, 113] on icon at bounding box center [857, 113] width 9 height 9
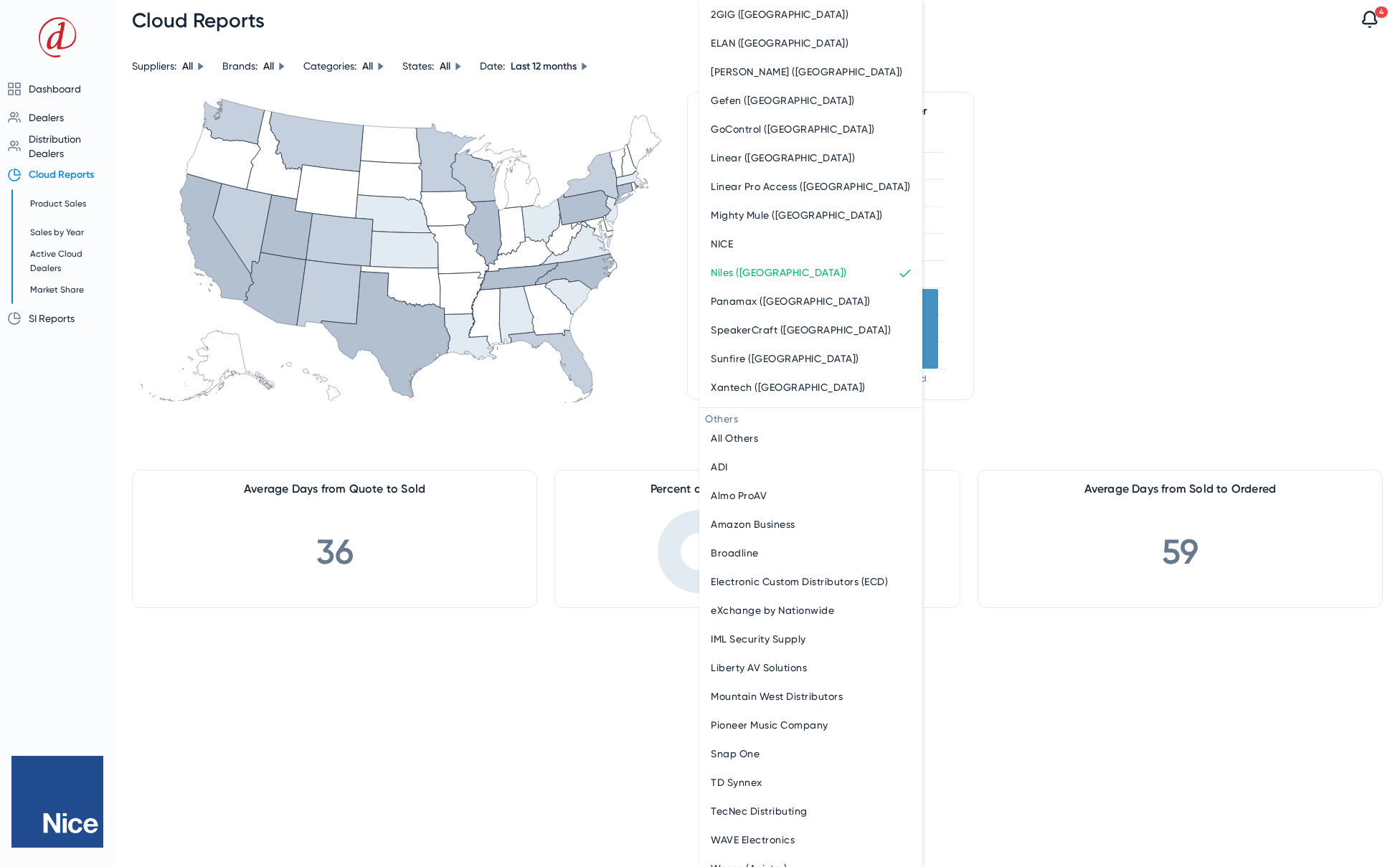
click at [647, 294] on div at bounding box center [700, 434] width 1400 height 867
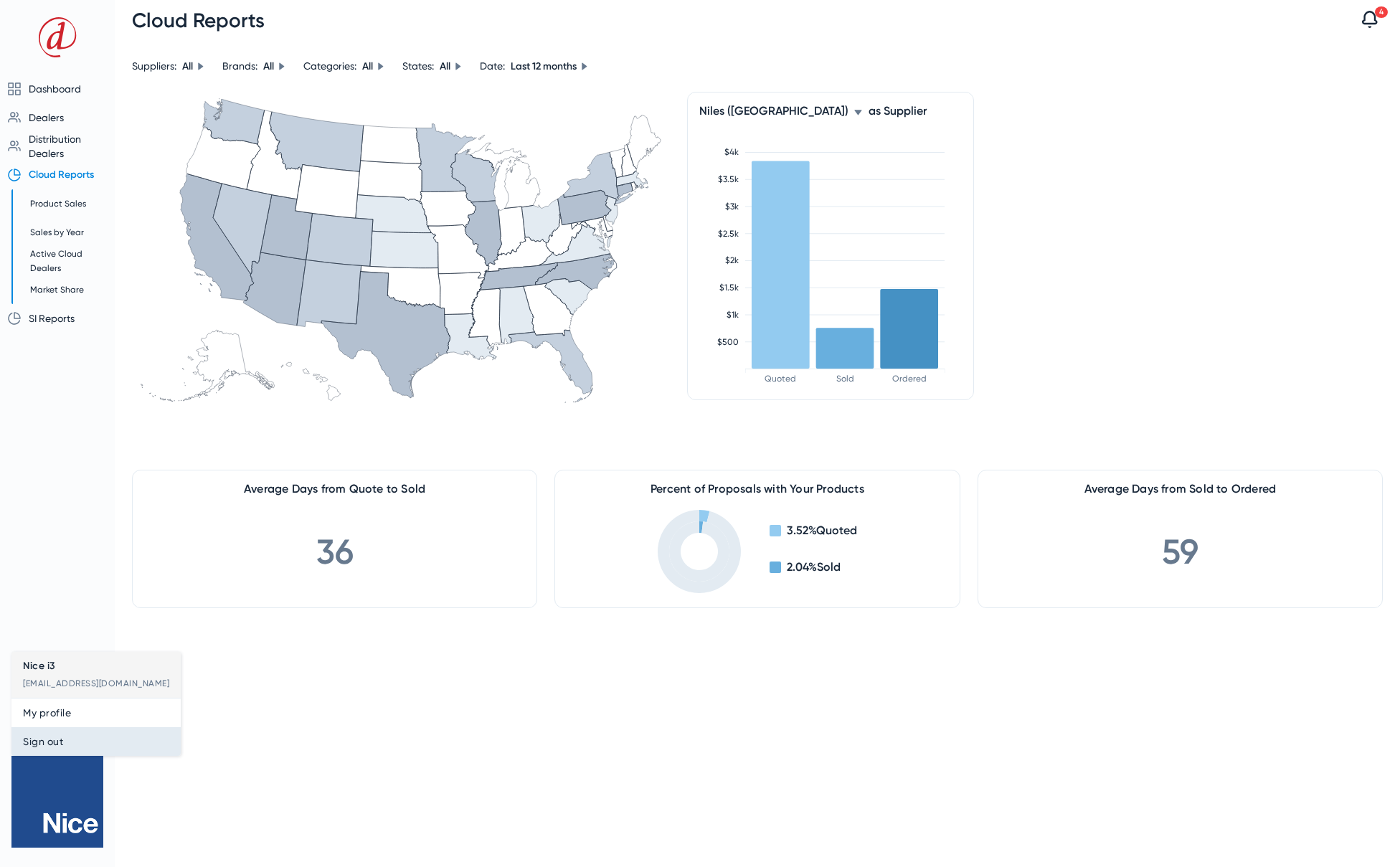
click at [55, 753] on button "Sign out" at bounding box center [96, 742] width 170 height 29
